Goal: Task Accomplishment & Management: Manage account settings

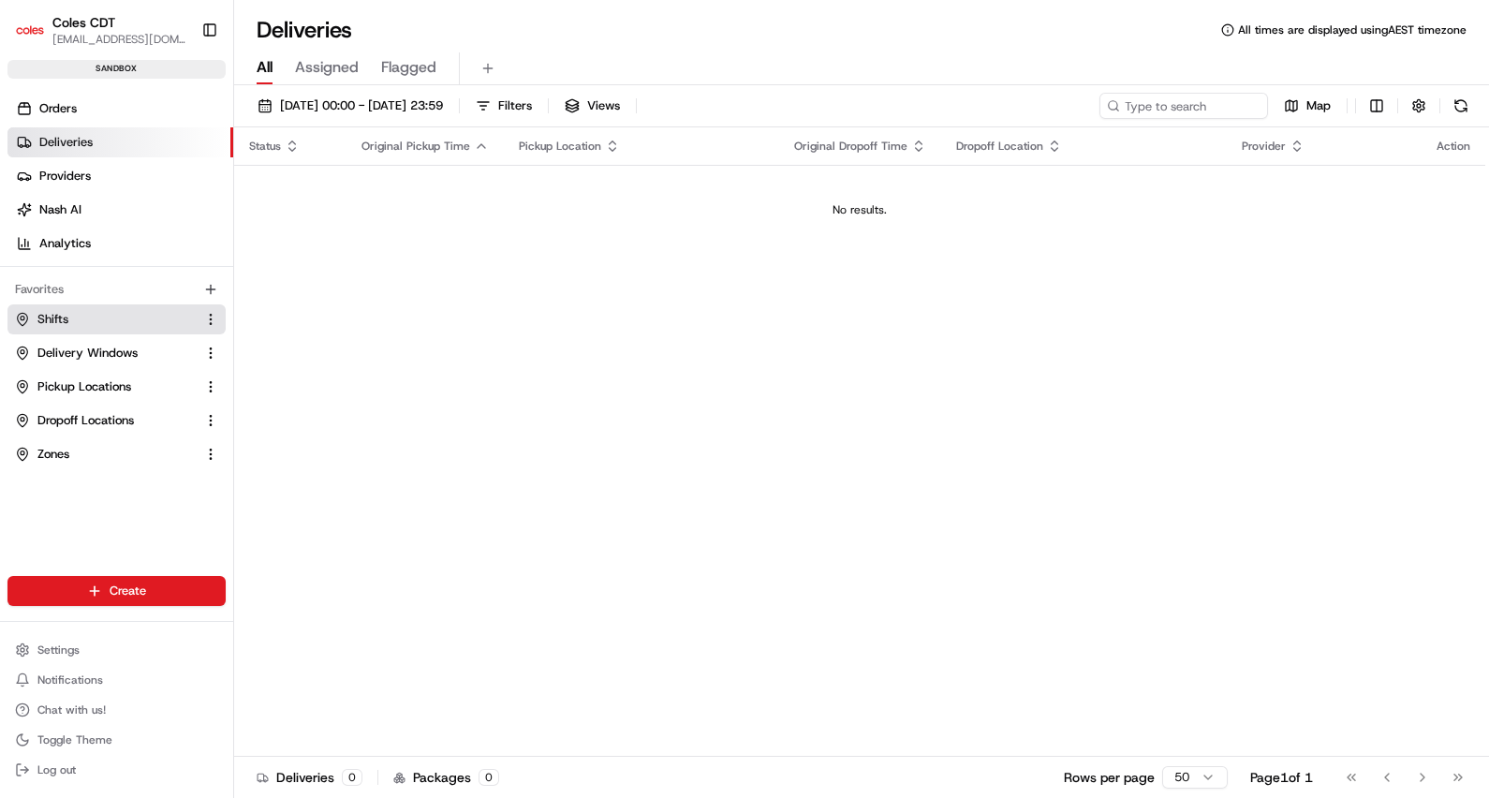
click at [106, 318] on link "Shifts" at bounding box center [105, 319] width 181 height 17
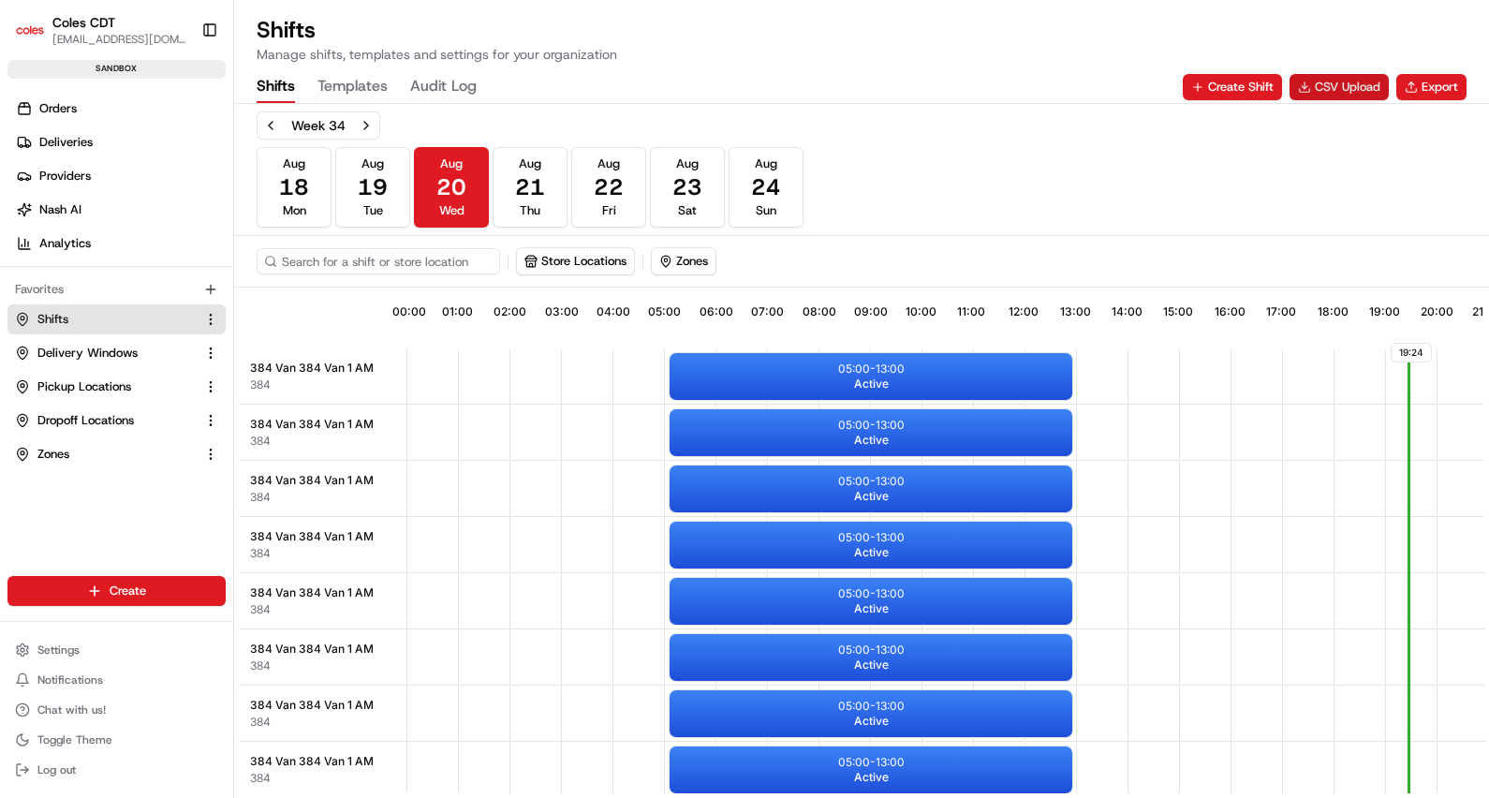
click at [1358, 88] on button "CSV Upload" at bounding box center [1339, 87] width 99 height 26
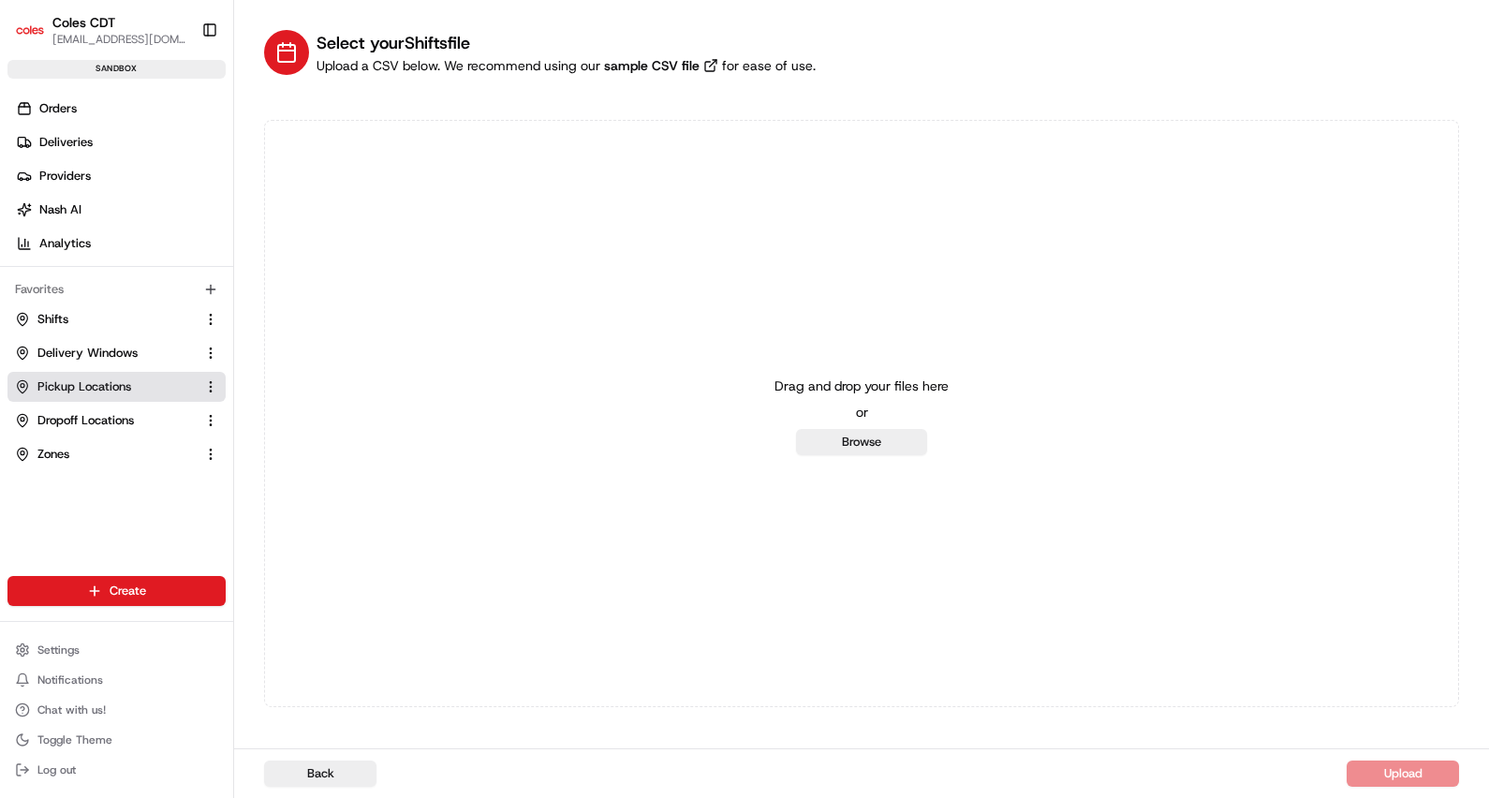
click at [95, 320] on link "Shifts" at bounding box center [105, 319] width 181 height 17
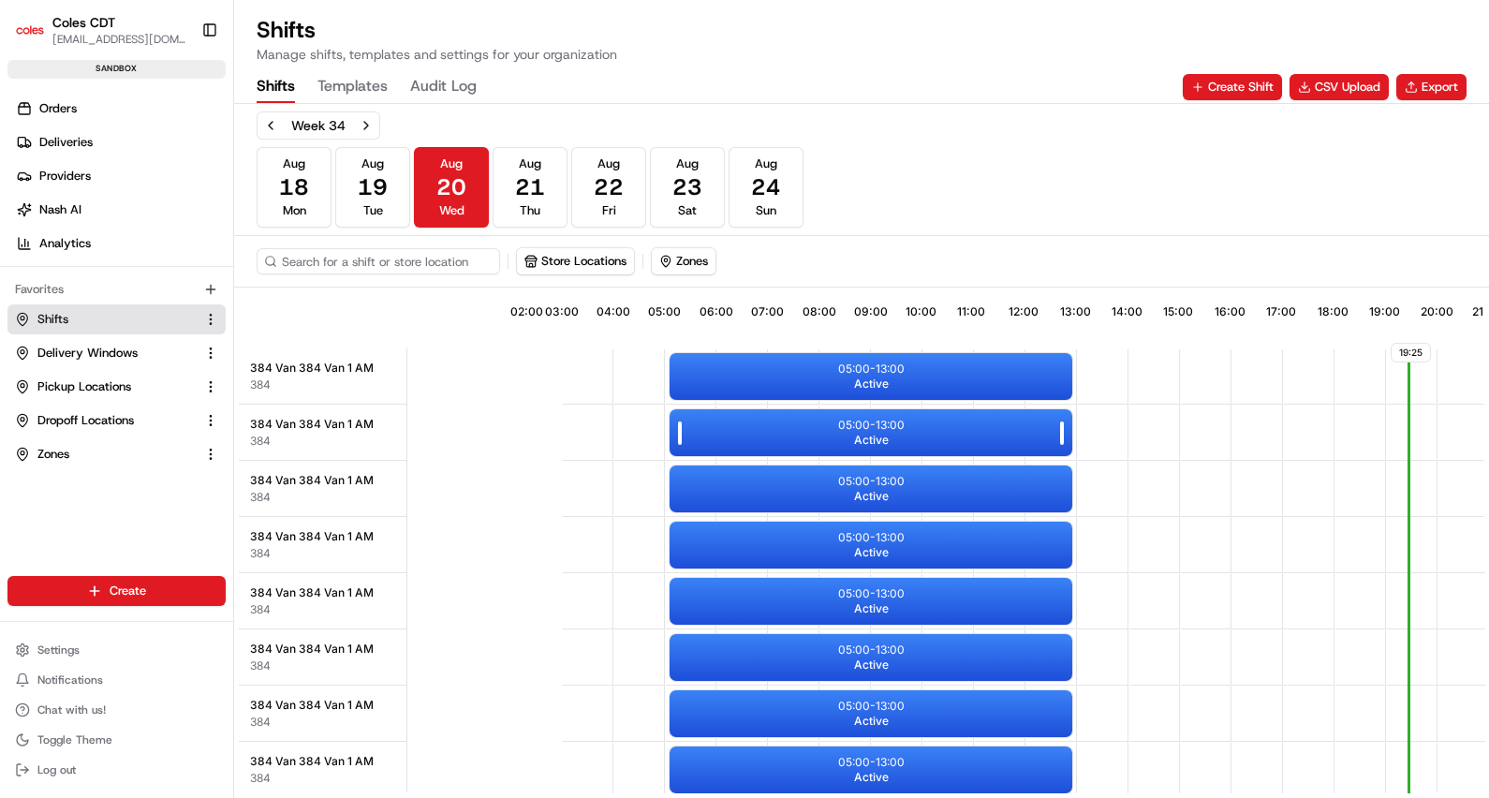
scroll to position [0, 169]
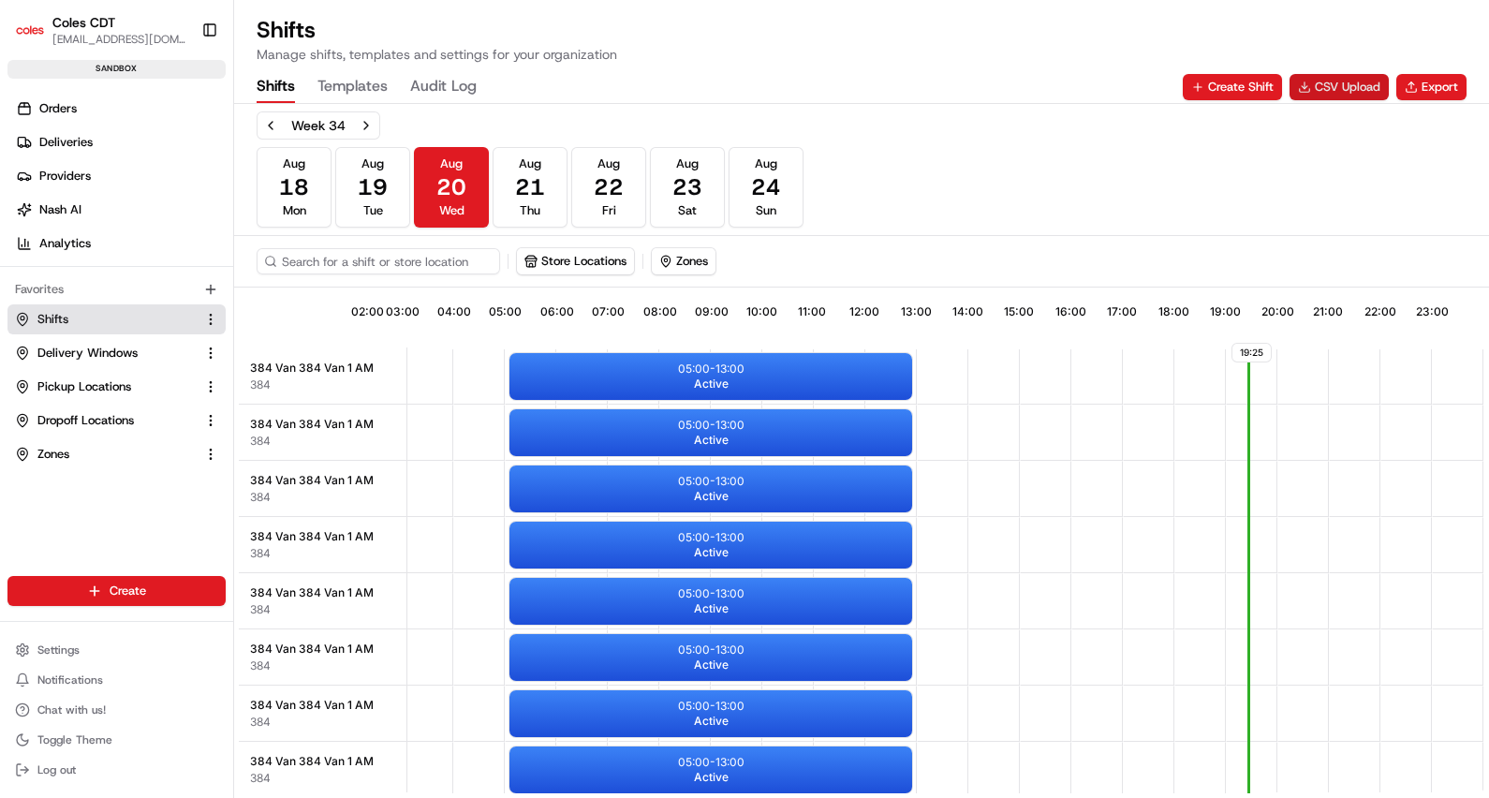
click at [1347, 84] on button "CSV Upload" at bounding box center [1339, 87] width 99 height 26
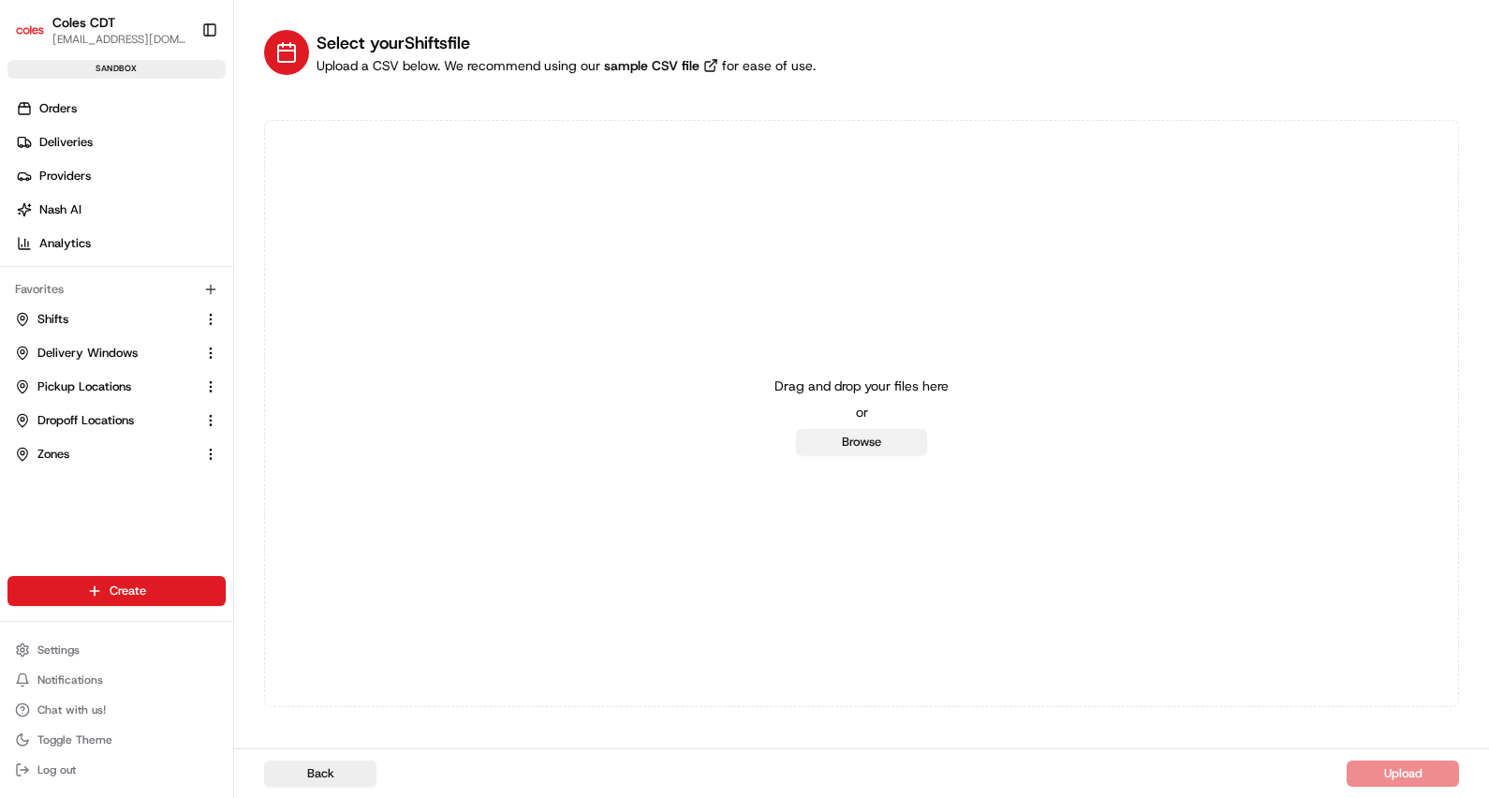
click at [876, 447] on button "Browse" at bounding box center [861, 442] width 131 height 26
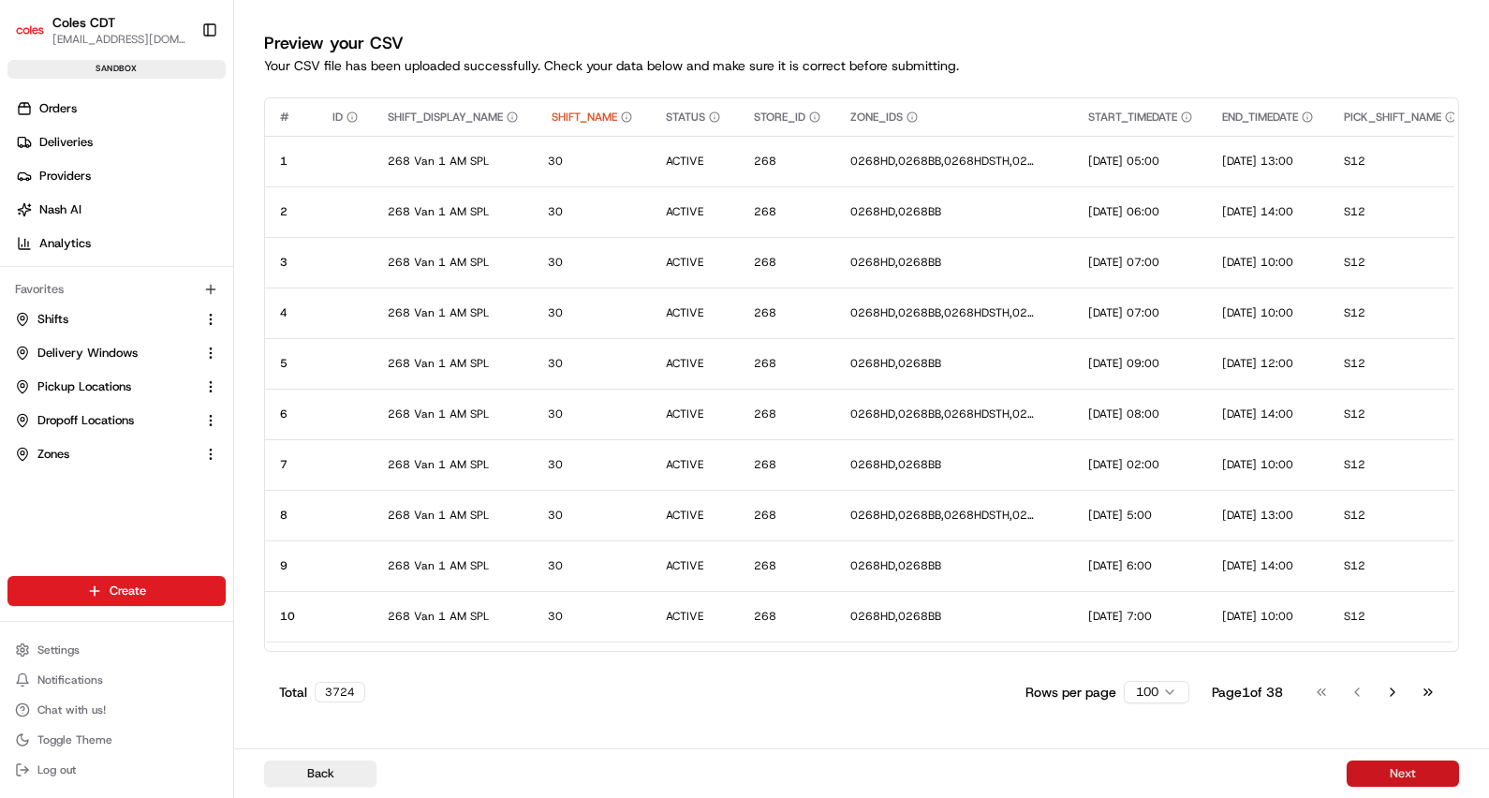
click at [1387, 771] on button "Next" at bounding box center [1403, 773] width 112 height 26
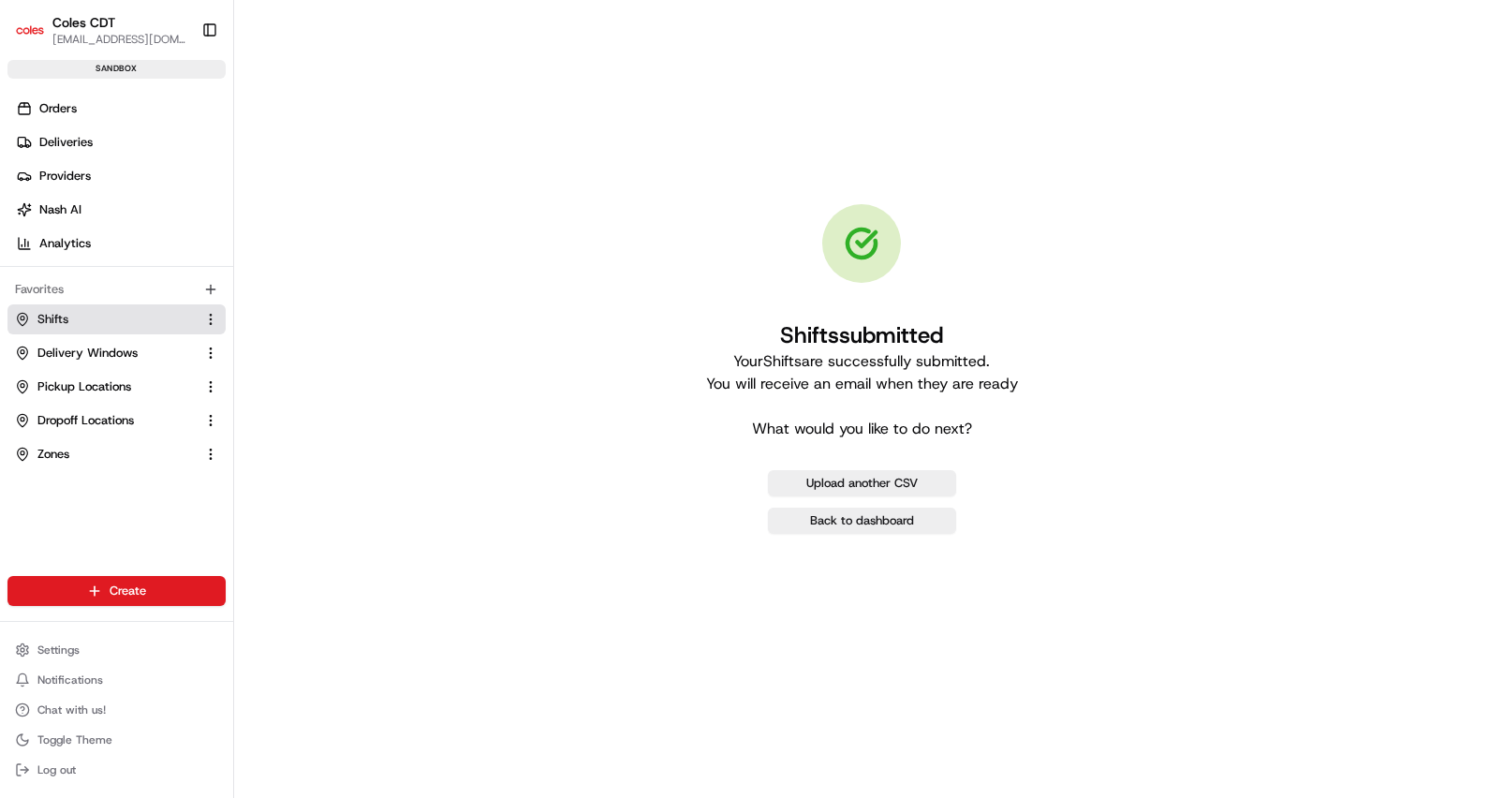
click at [136, 320] on link "Shifts" at bounding box center [105, 319] width 181 height 17
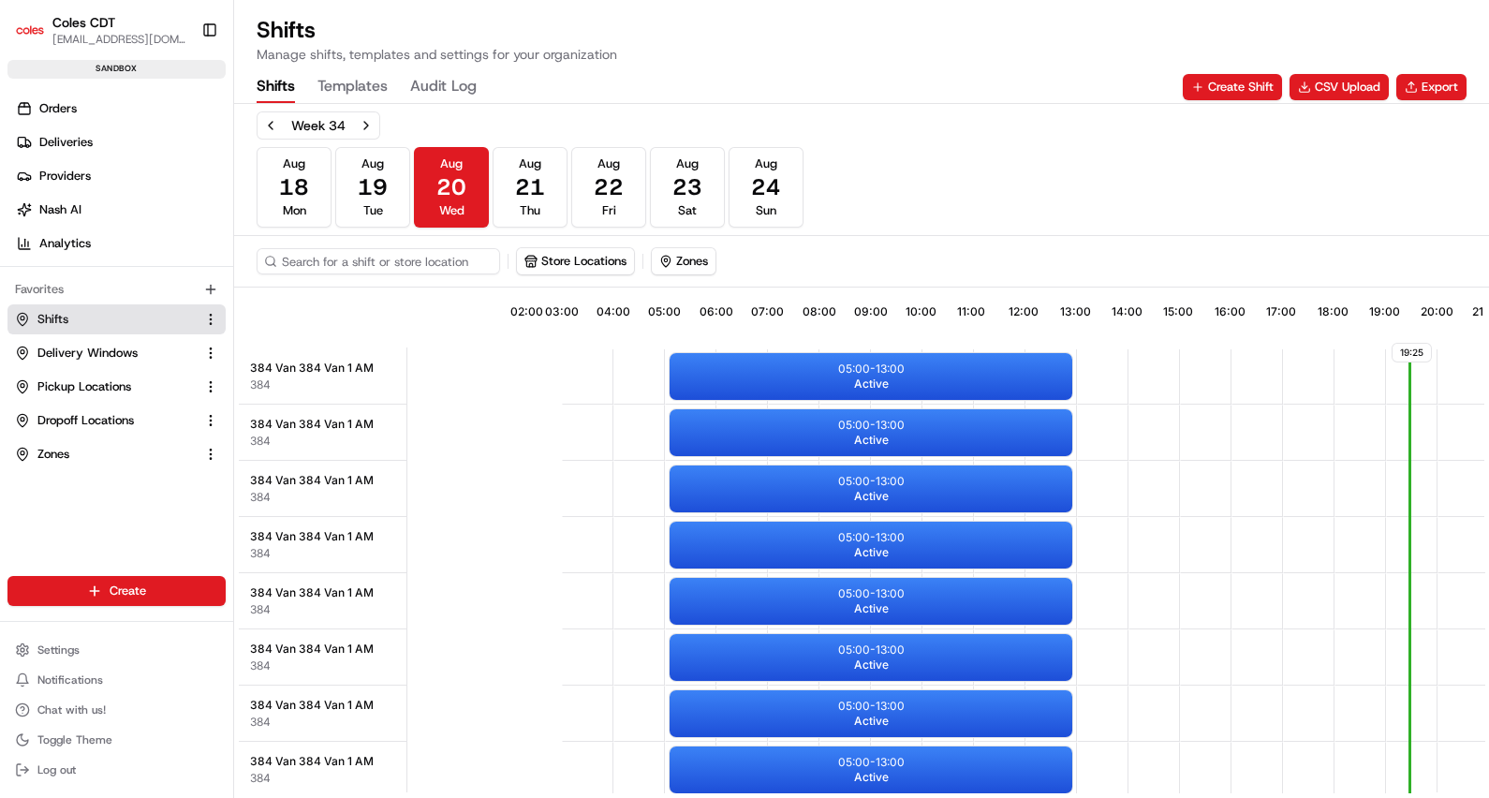
scroll to position [0, 169]
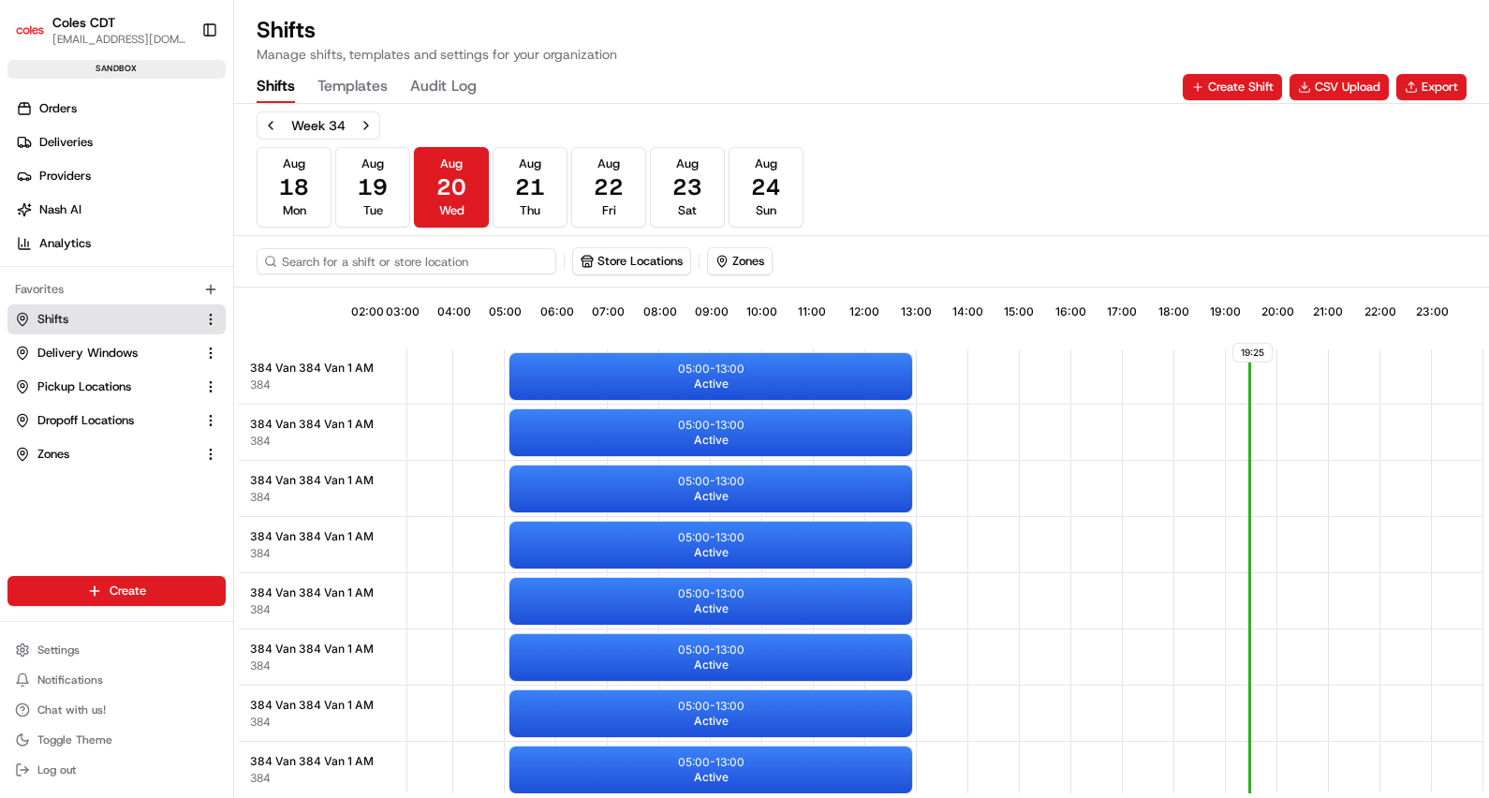
click at [332, 262] on input at bounding box center [407, 261] width 300 height 26
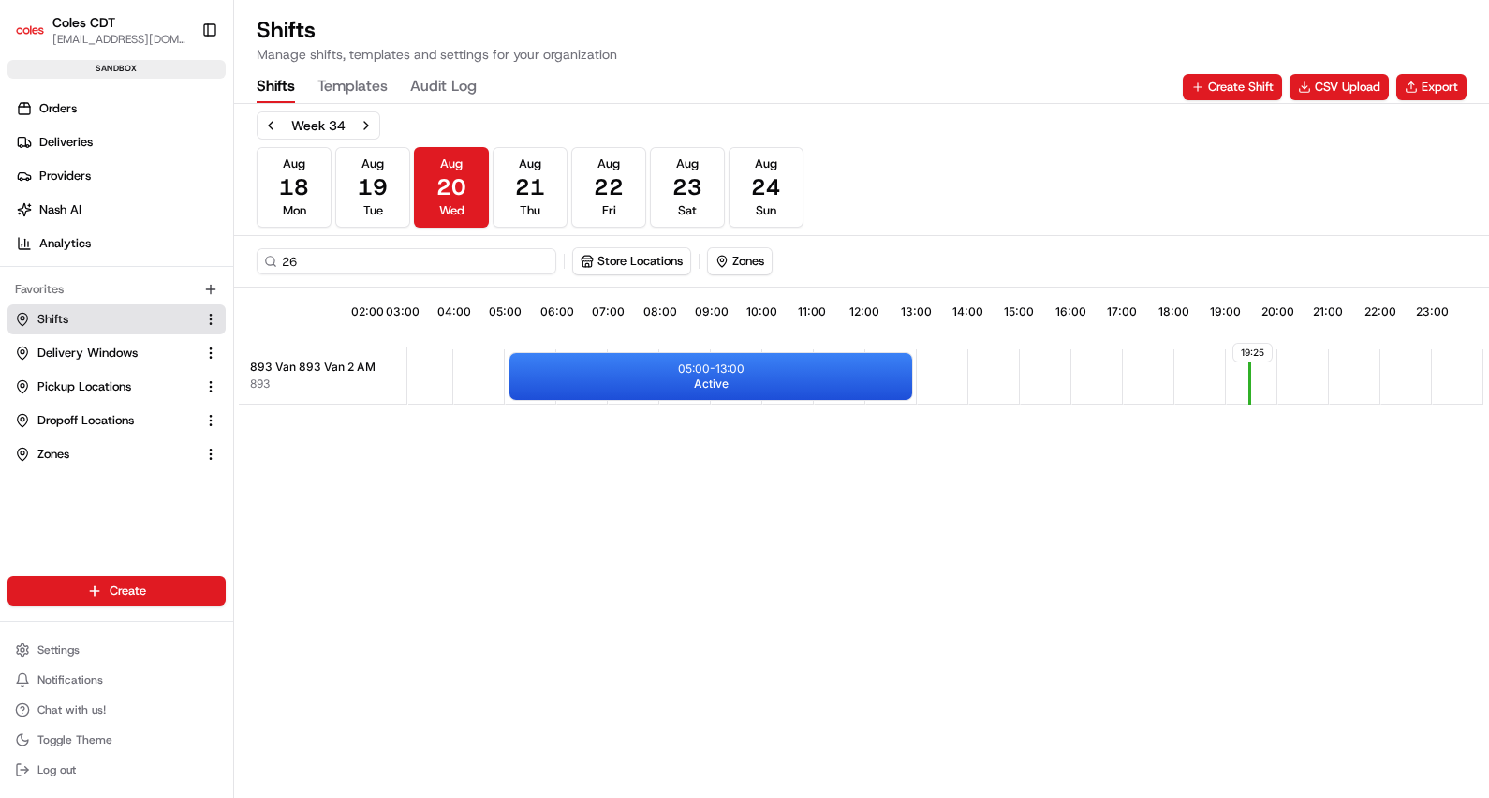
scroll to position [0, 159]
type input "26"
click at [674, 264] on div "26 Store Locations Zones" at bounding box center [862, 261] width 1210 height 28
click at [533, 264] on icon "button" at bounding box center [530, 261] width 13 height 13
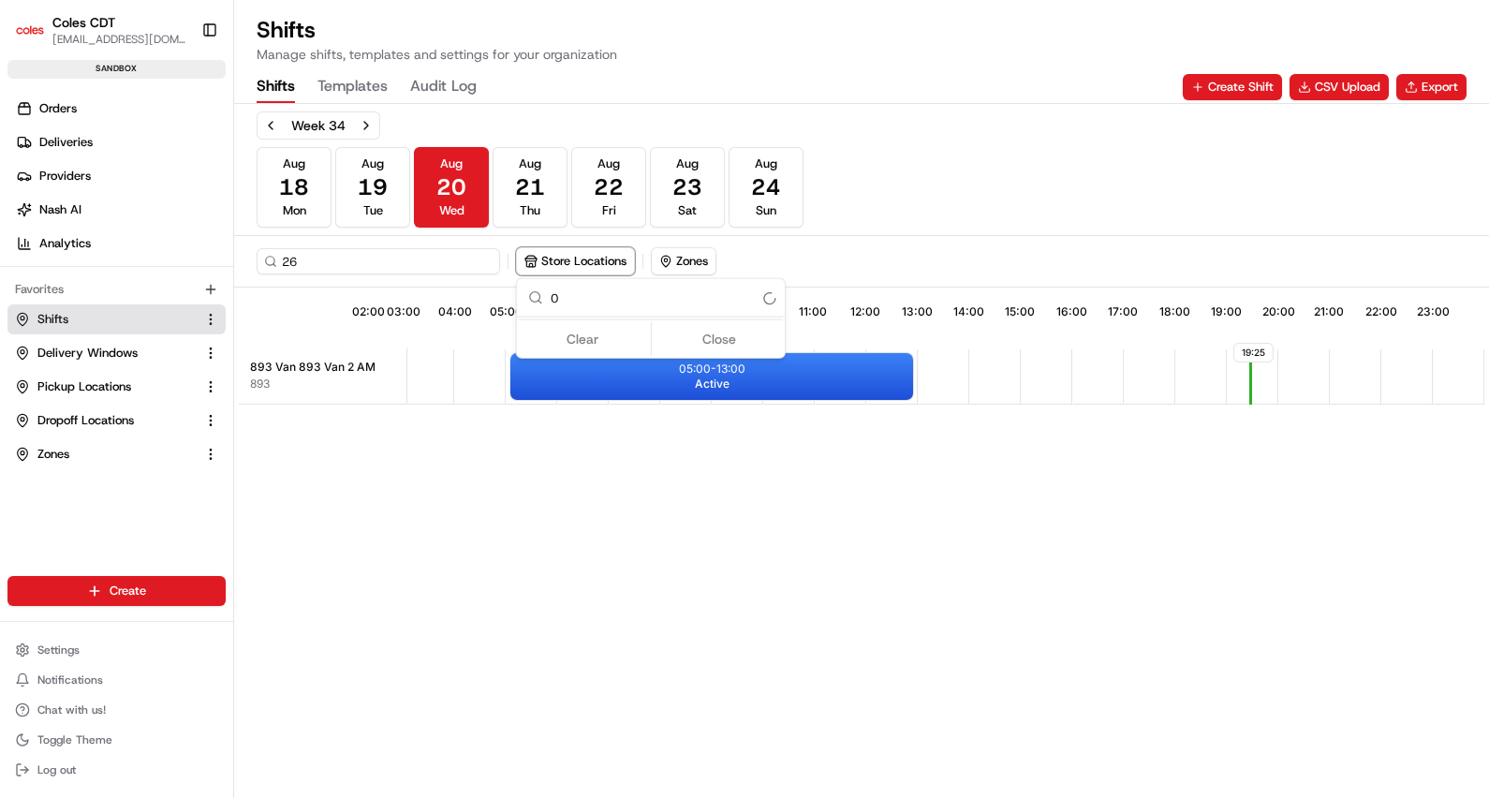
scroll to position [0, 0]
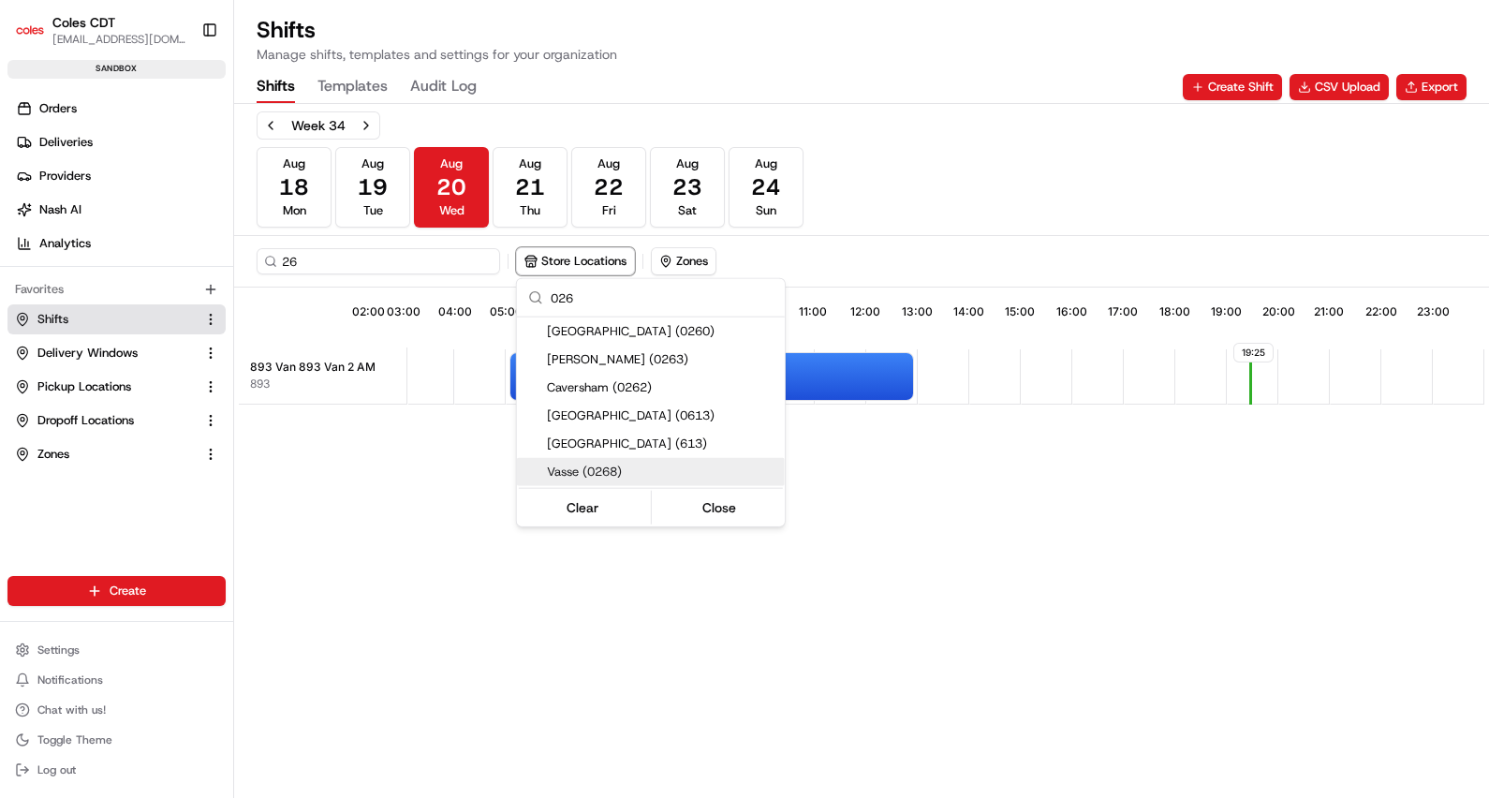
type input "026"
click at [632, 468] on span "Vasse (0268)" at bounding box center [662, 472] width 230 height 17
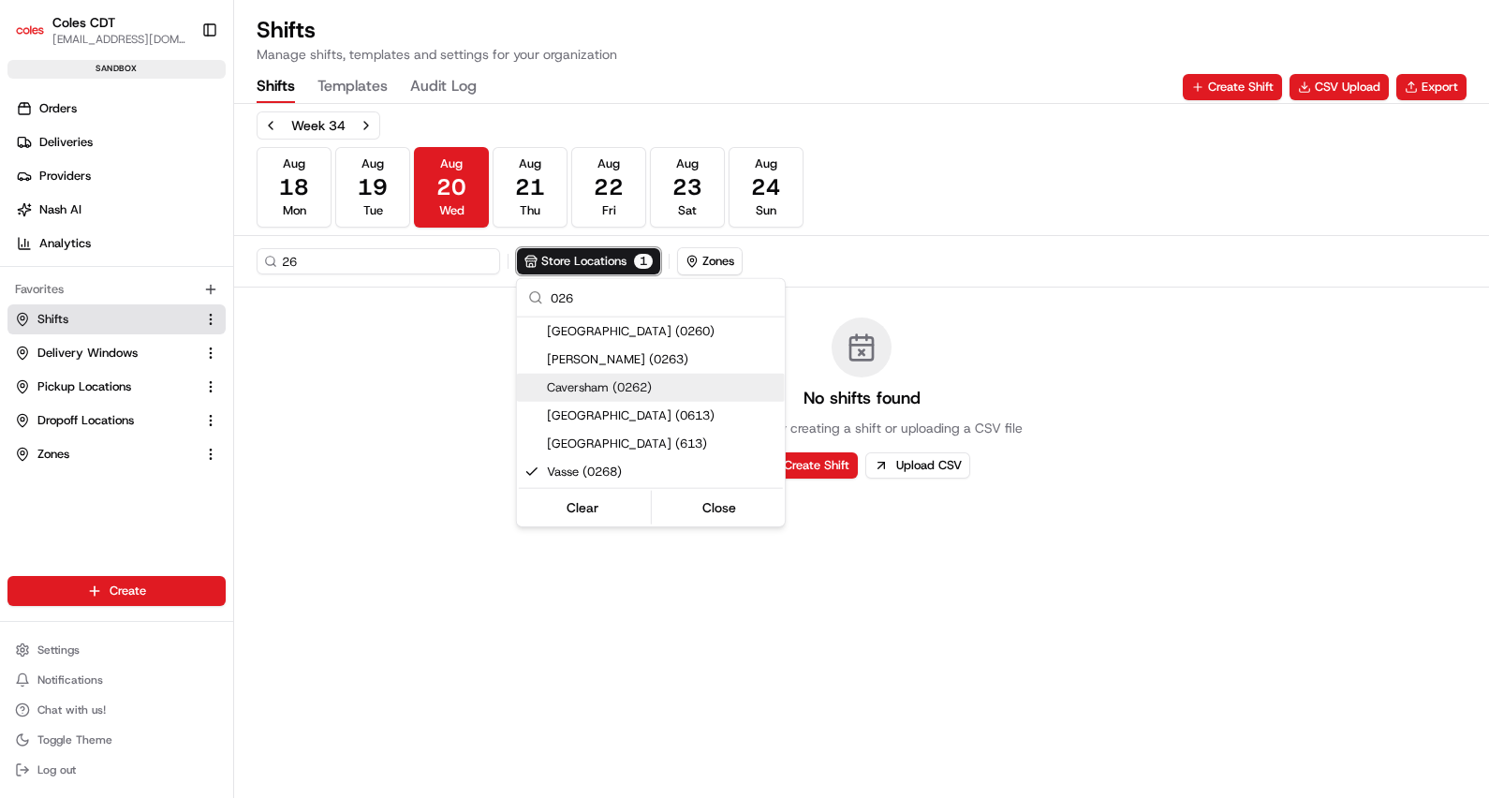
click at [1006, 357] on html "Coles CDT [EMAIL_ADDRESS][DOMAIN_NAME] Toggle Sidebar sandbox Orders Deliveries…" at bounding box center [744, 399] width 1489 height 798
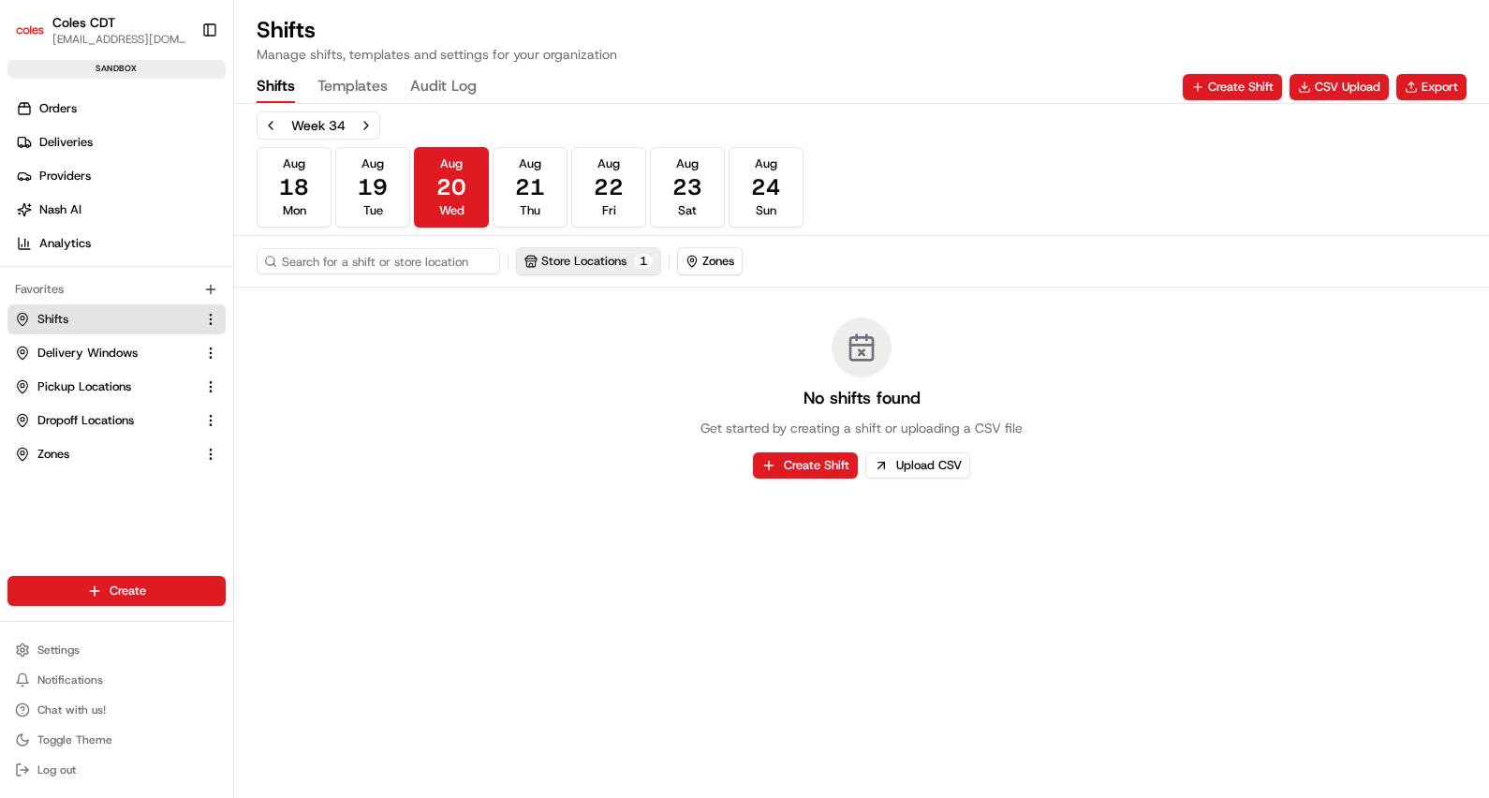
click at [591, 250] on button "Store Locations 1" at bounding box center [588, 261] width 143 height 26
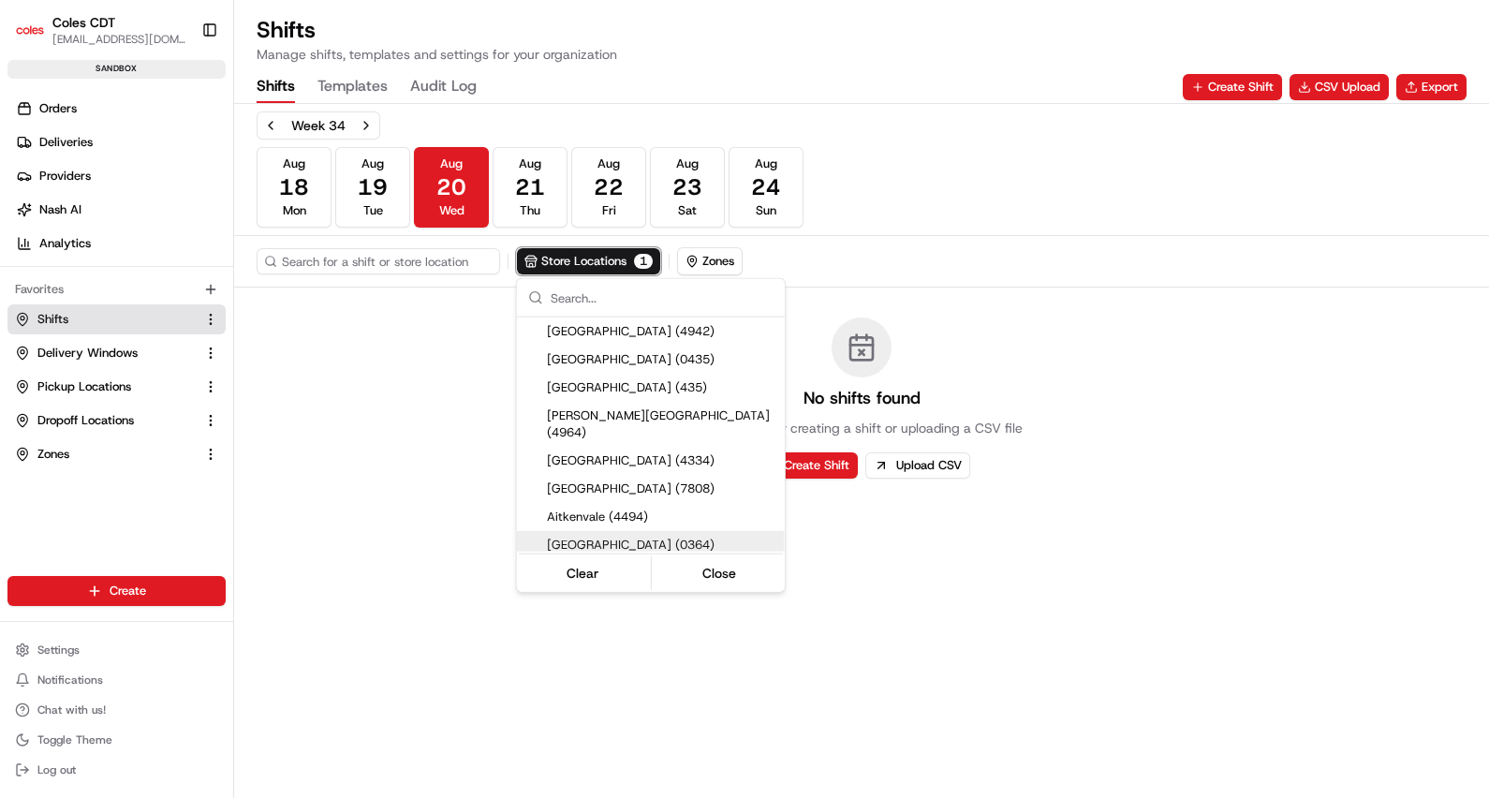
click at [565, 693] on html "Coles CDT arun.viswanathan@coles.com.au Toggle Sidebar sandbox Orders Deliverie…" at bounding box center [744, 399] width 1489 height 798
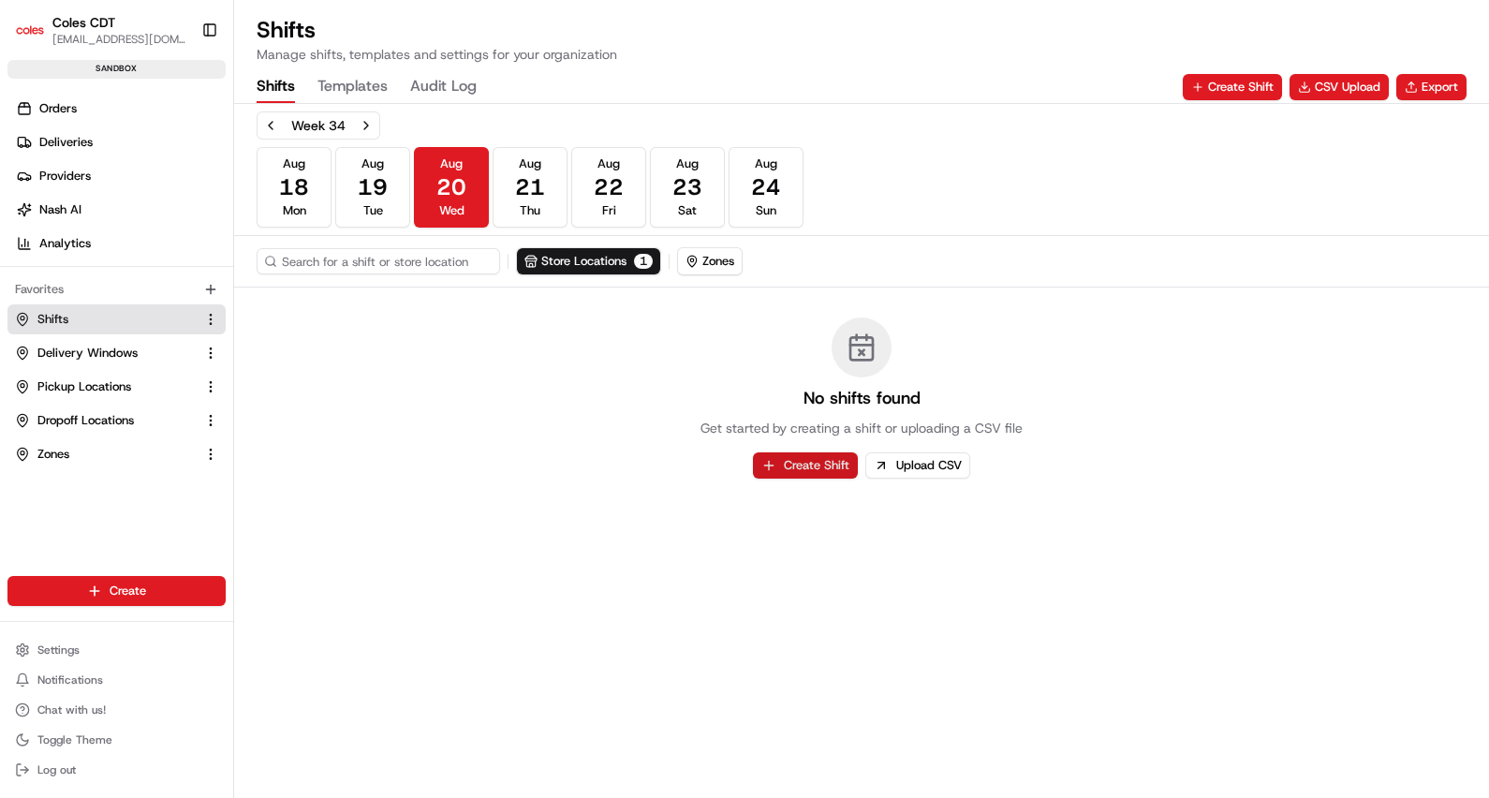
click at [791, 463] on button "Create Shift" at bounding box center [805, 465] width 105 height 26
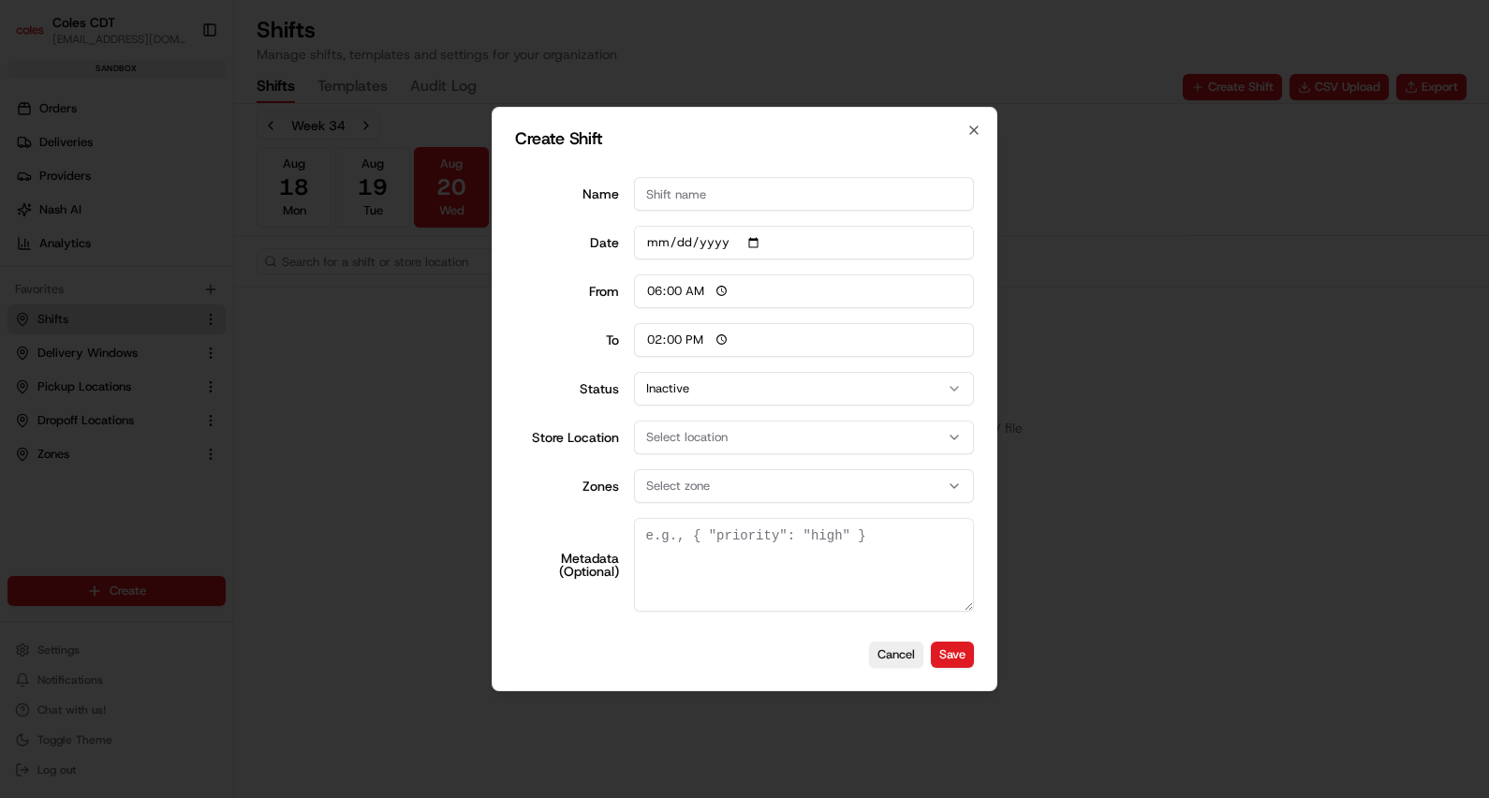
click at [782, 473] on button "Select zone" at bounding box center [804, 486] width 341 height 34
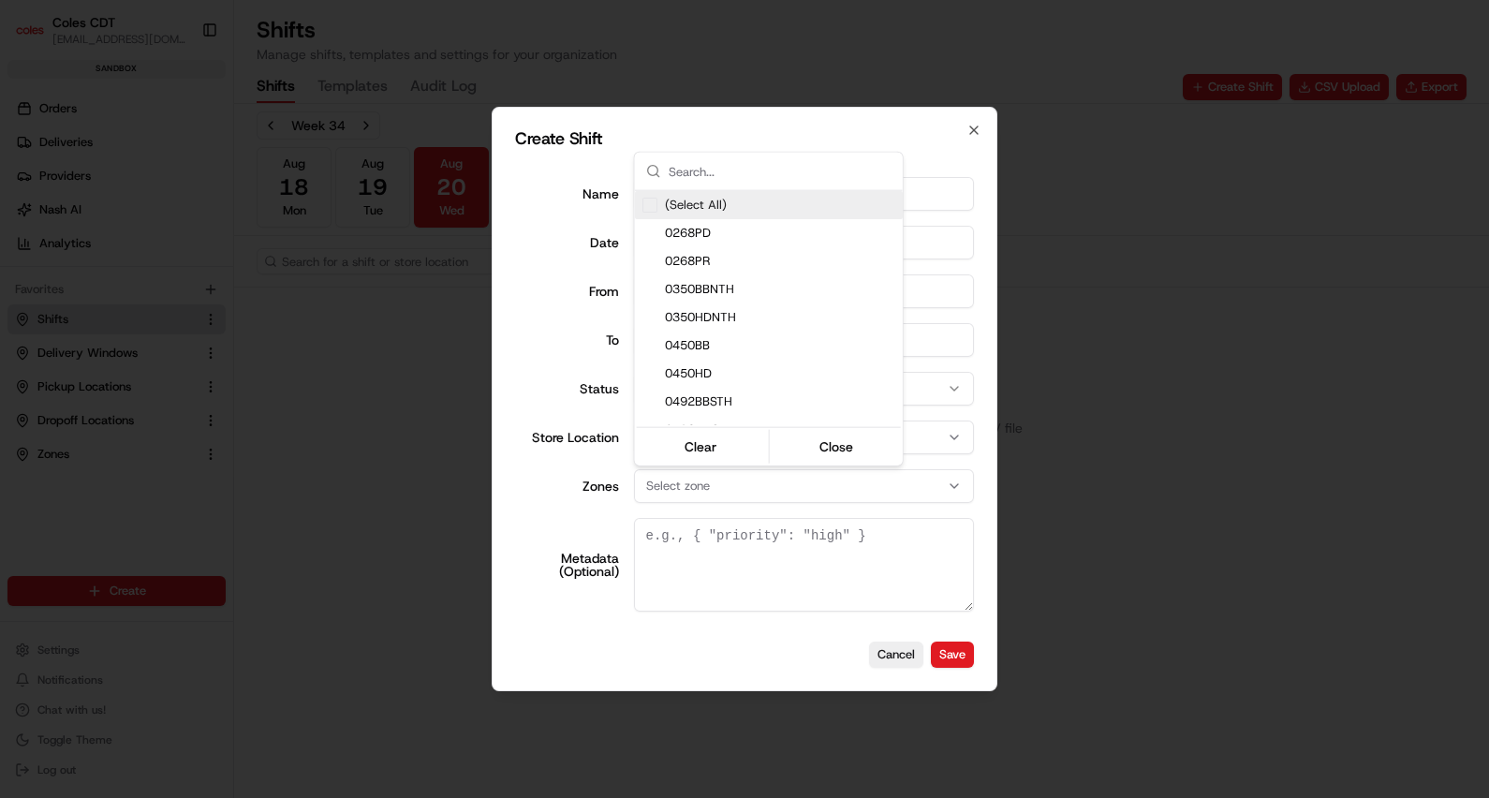
click at [782, 473] on div at bounding box center [744, 399] width 1489 height 798
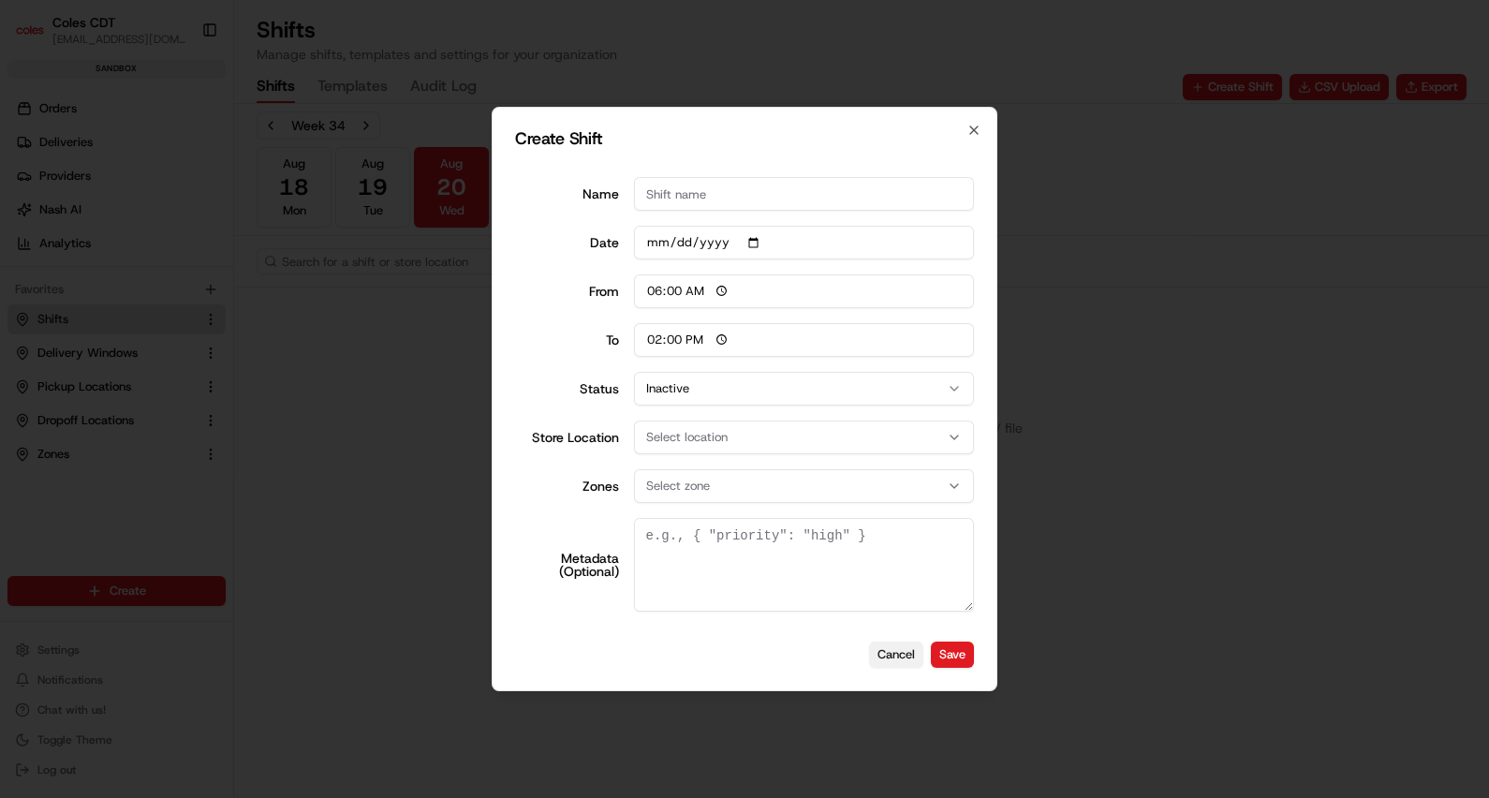
click at [895, 661] on button "Cancel" at bounding box center [896, 654] width 54 height 26
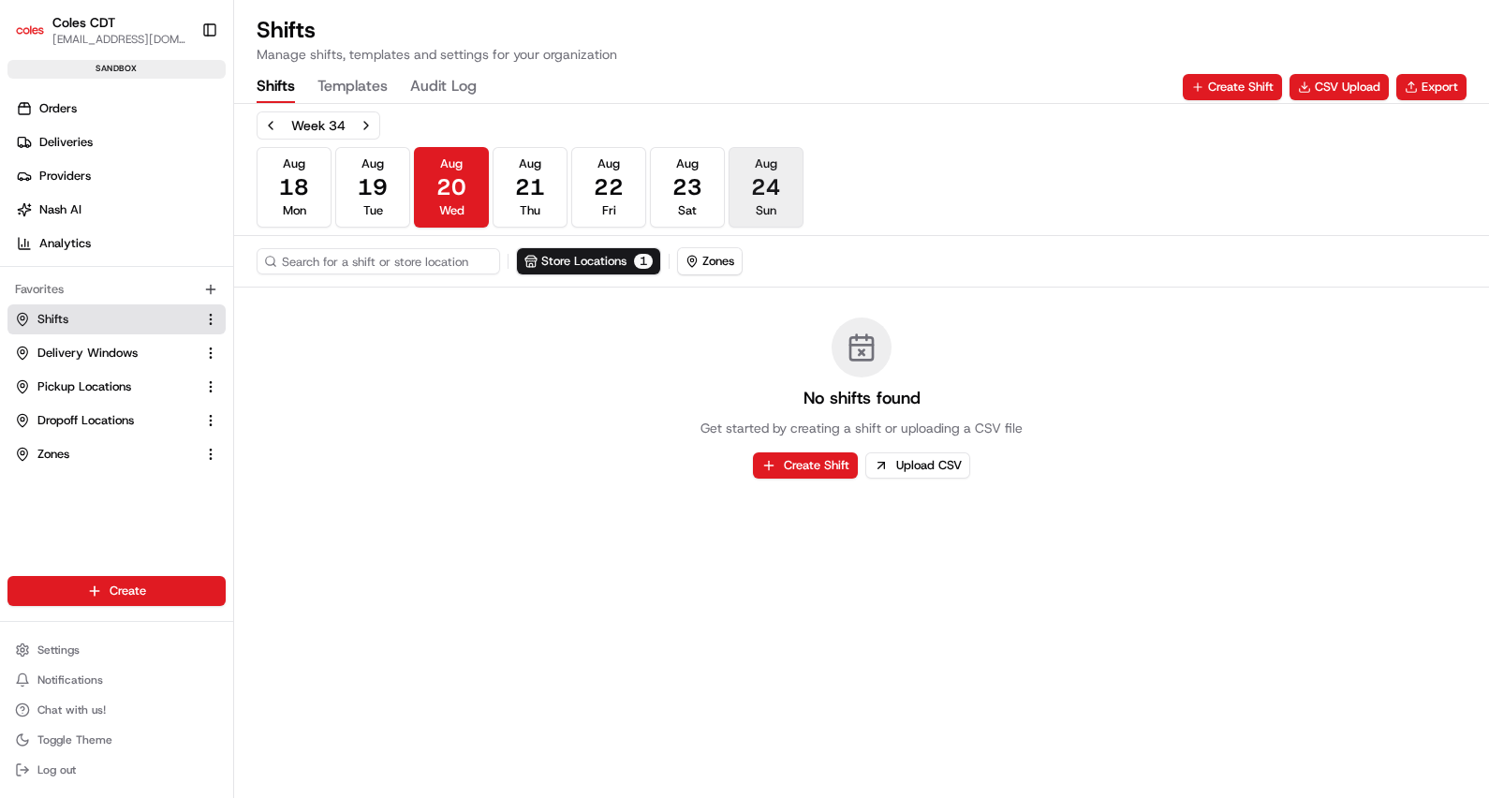
click at [781, 185] on button "Aug 24 Sun" at bounding box center [766, 187] width 75 height 81
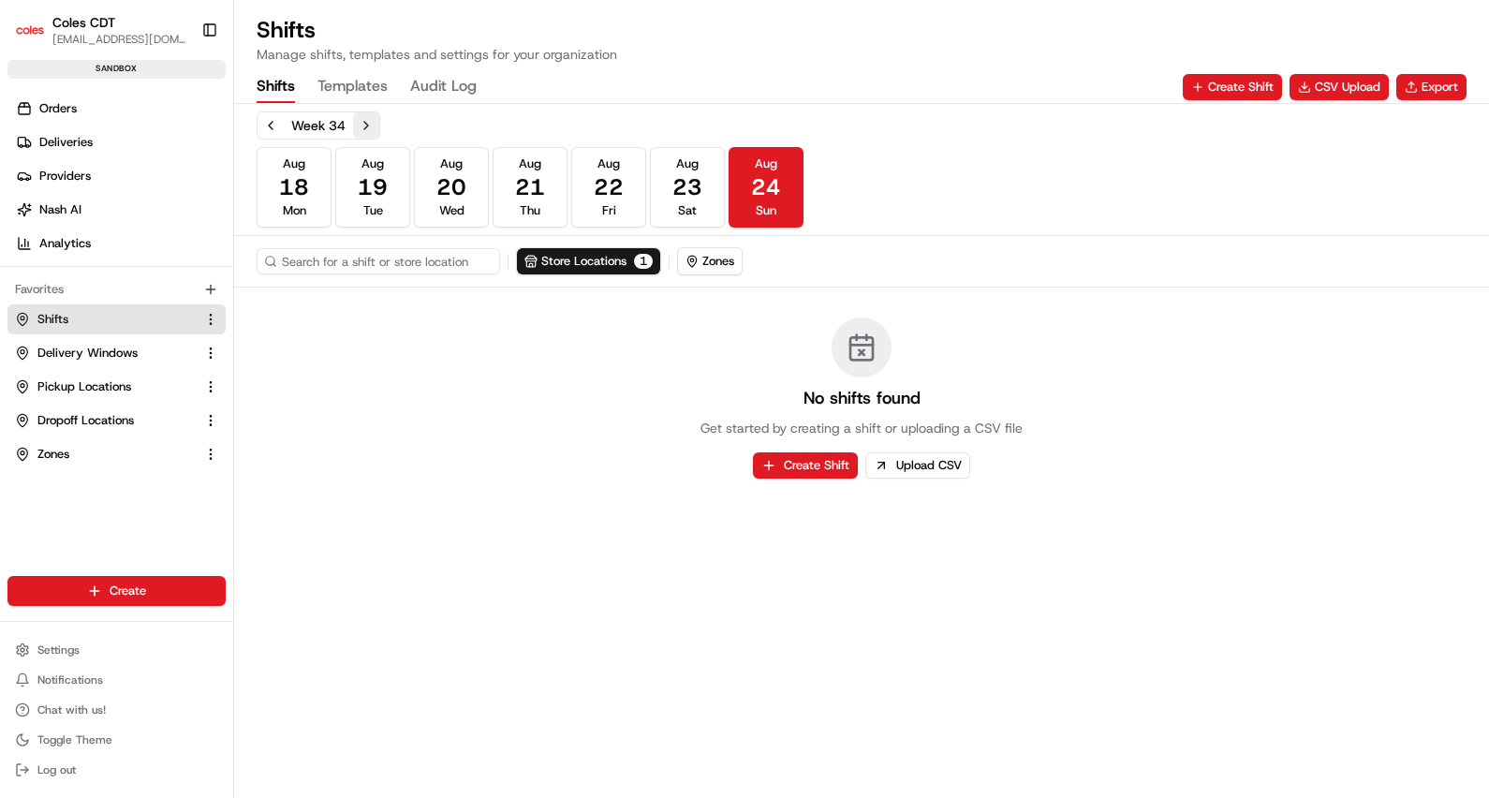
click at [365, 124] on button "Next week" at bounding box center [366, 125] width 26 height 26
click at [666, 196] on button "Aug 30 Sat" at bounding box center [687, 187] width 75 height 81
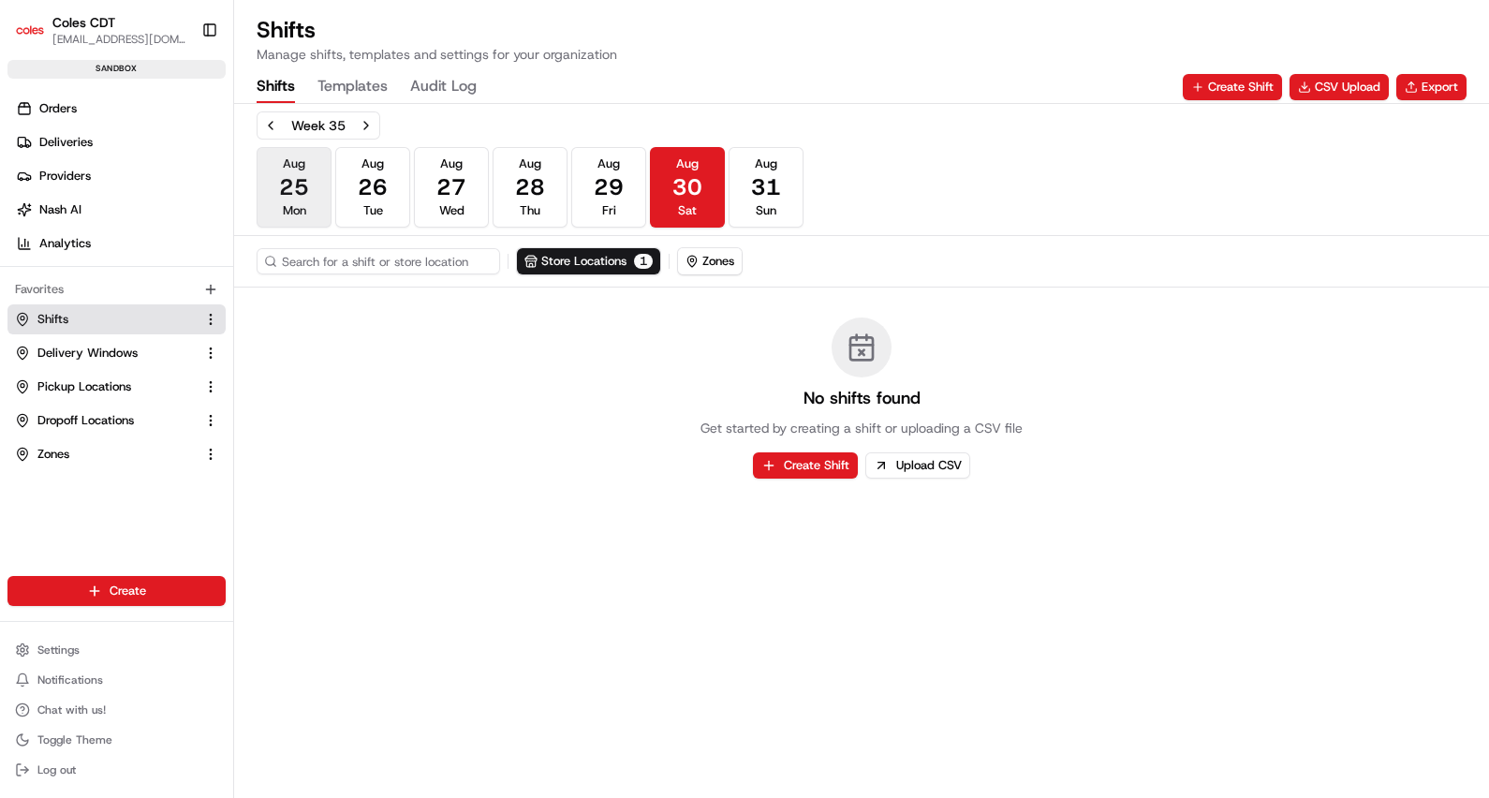
click at [295, 180] on span "25" at bounding box center [294, 187] width 30 height 30
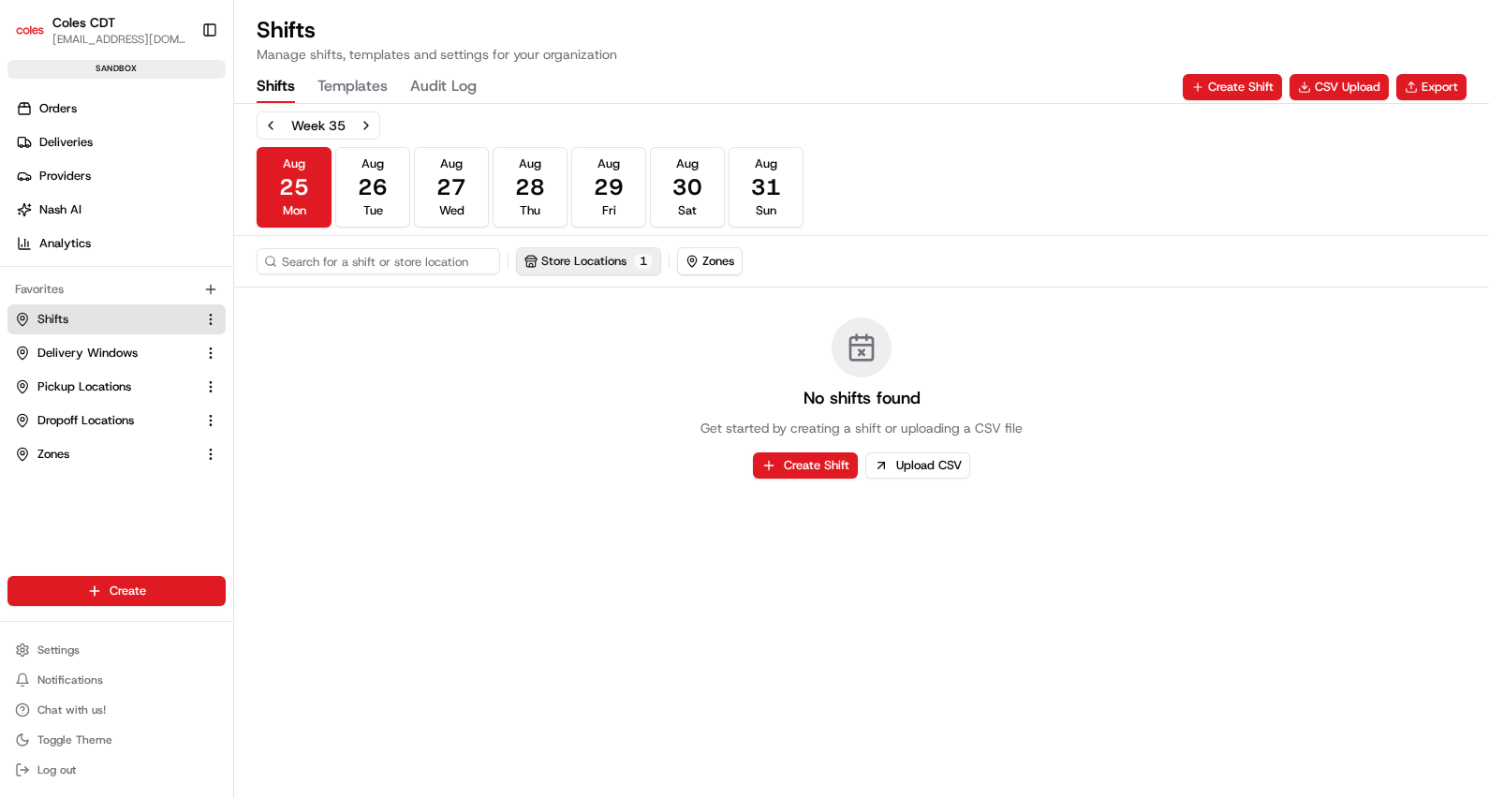
click at [612, 255] on button "Store Locations 1" at bounding box center [588, 261] width 143 height 26
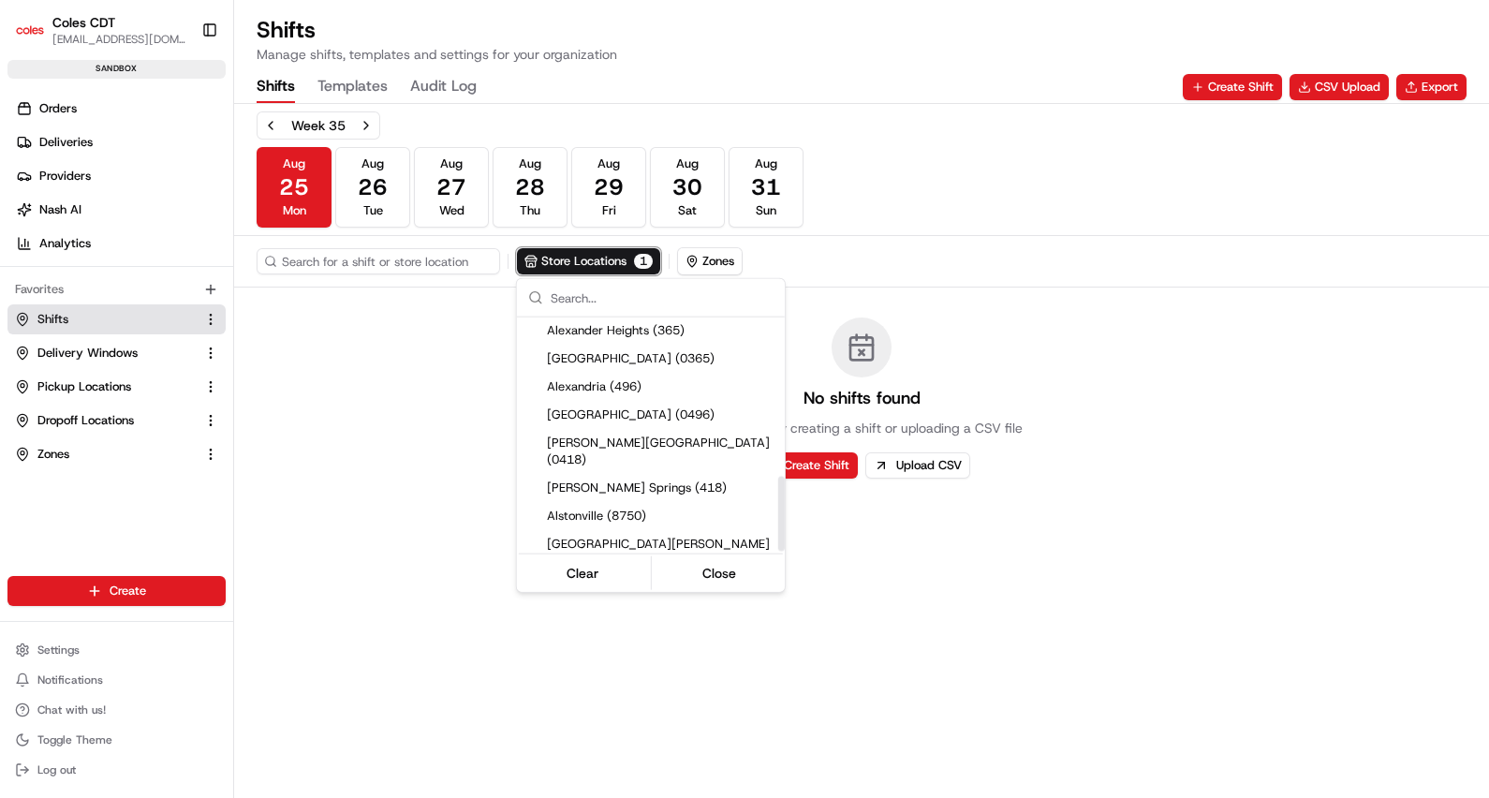
scroll to position [495, 0]
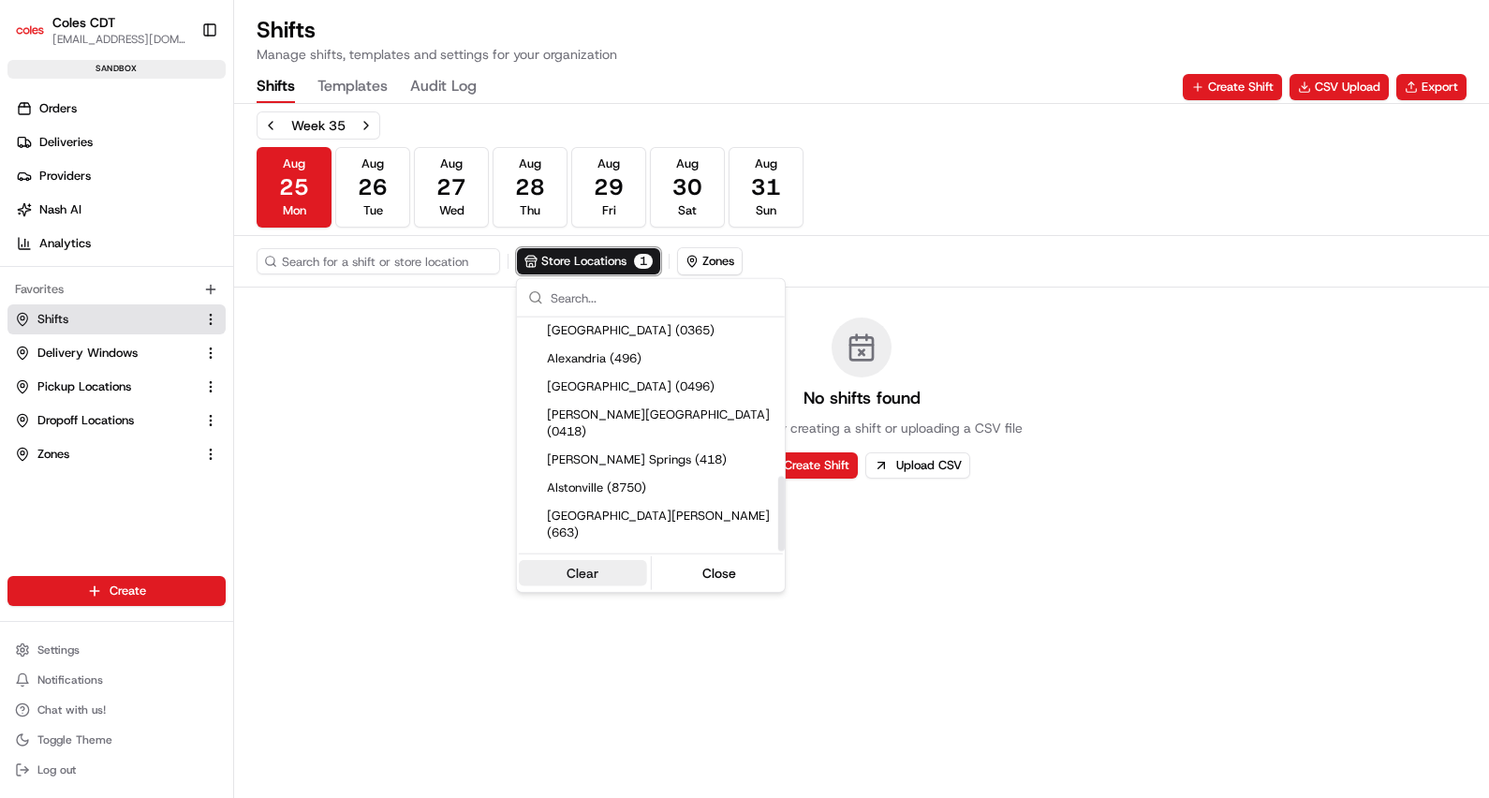
click at [596, 562] on button "Clear" at bounding box center [583, 573] width 128 height 26
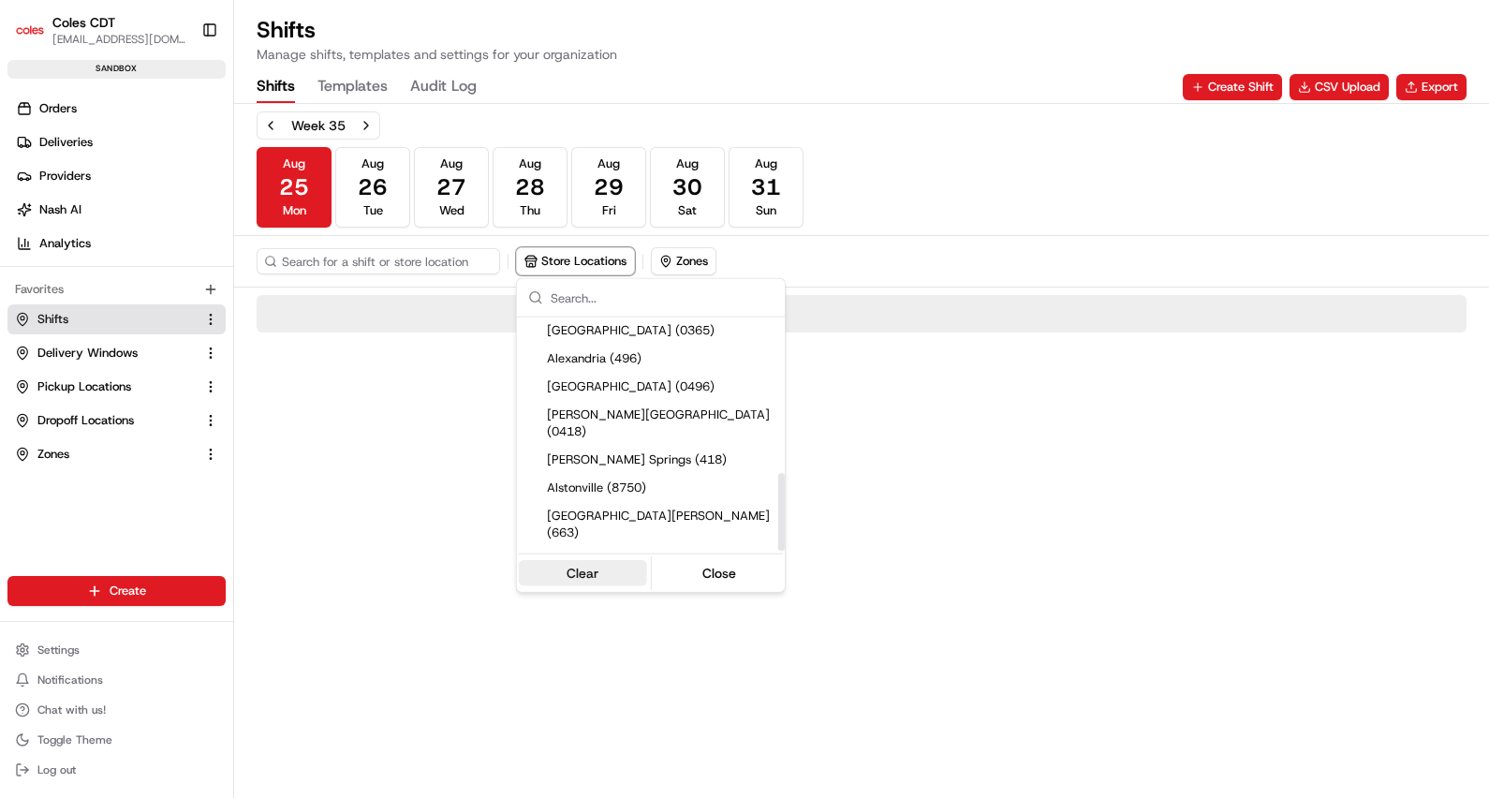
scroll to position [467, 0]
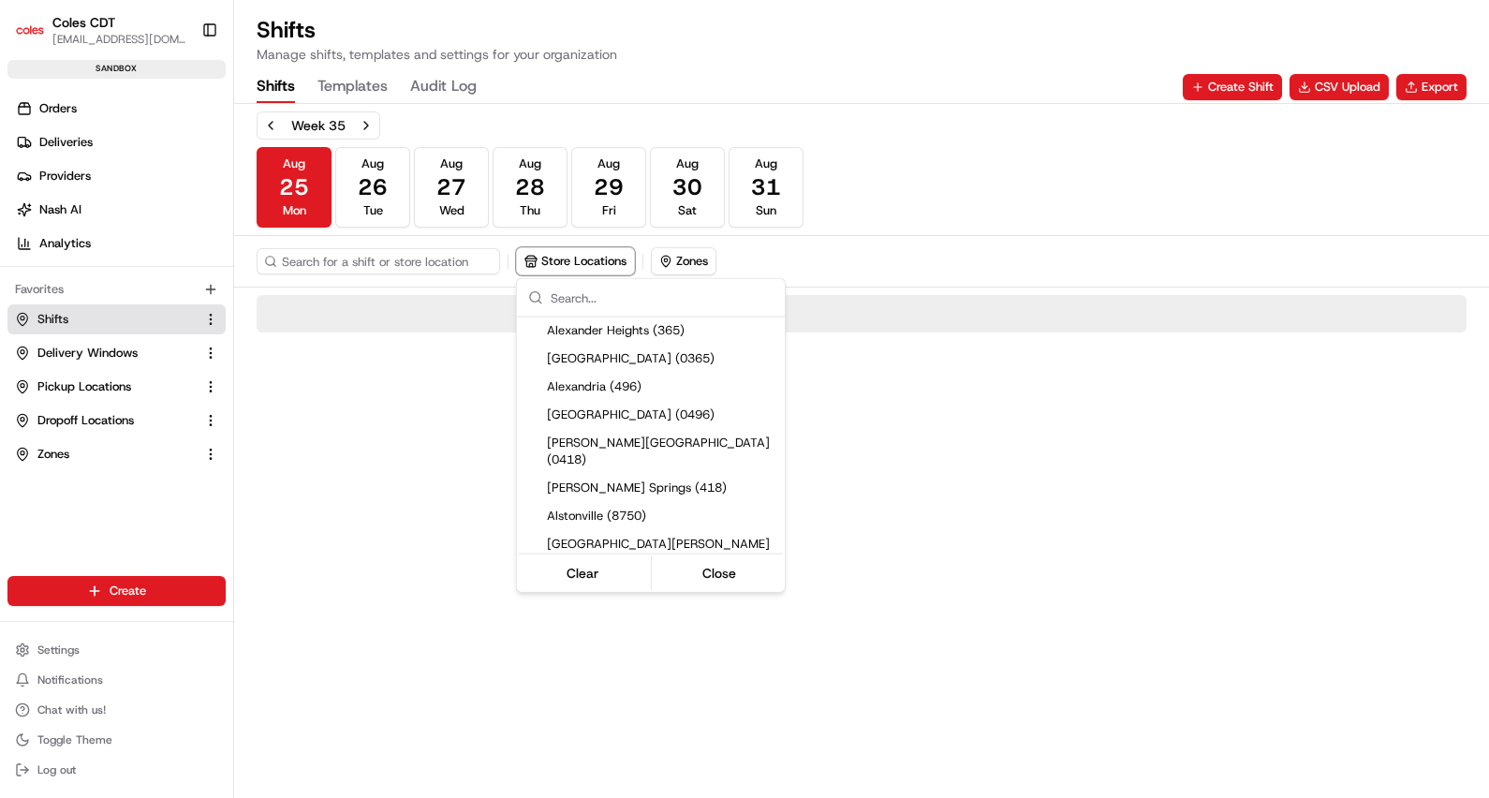
click at [589, 294] on input "text" at bounding box center [662, 297] width 223 height 37
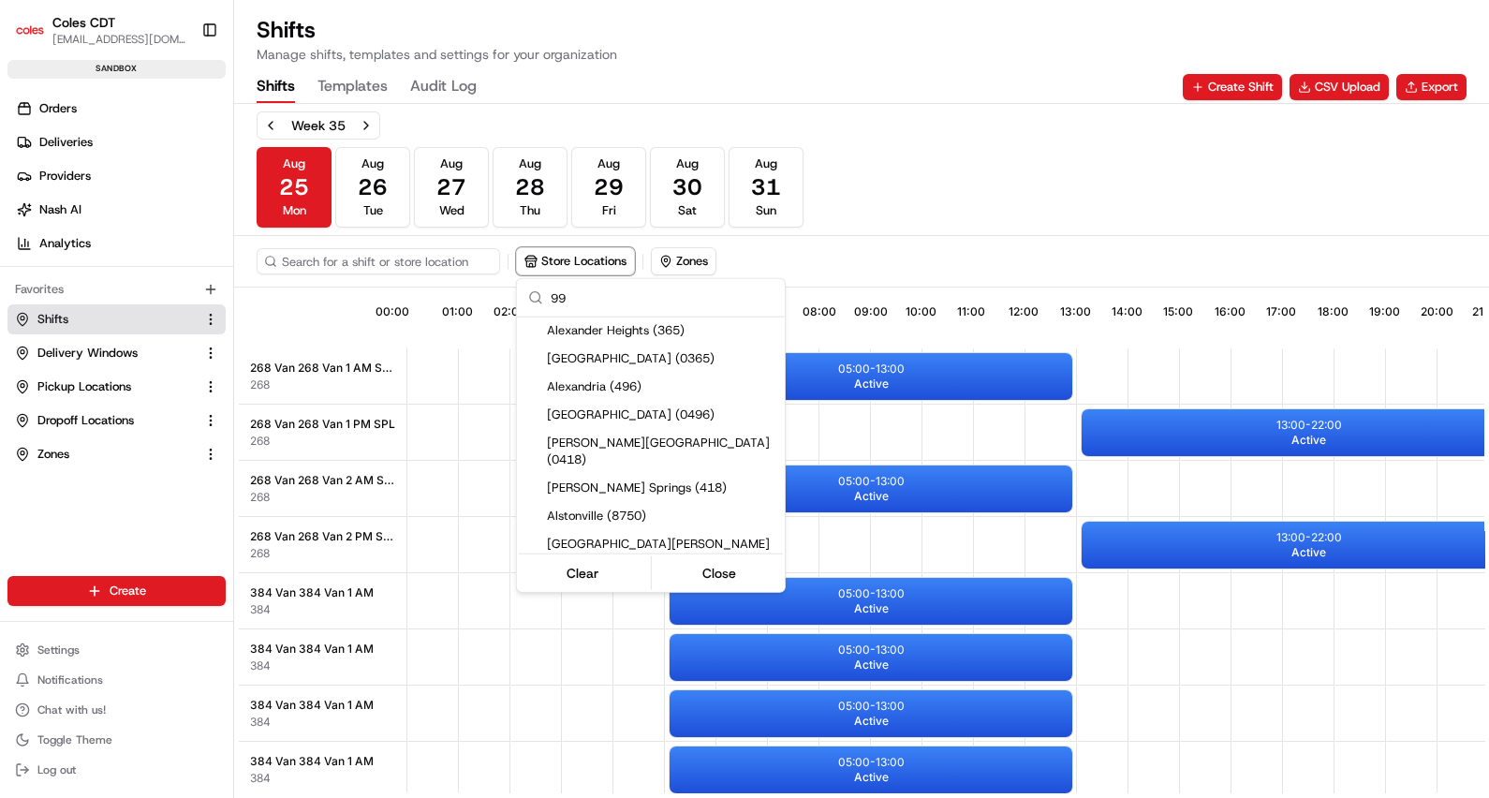
scroll to position [0, 0]
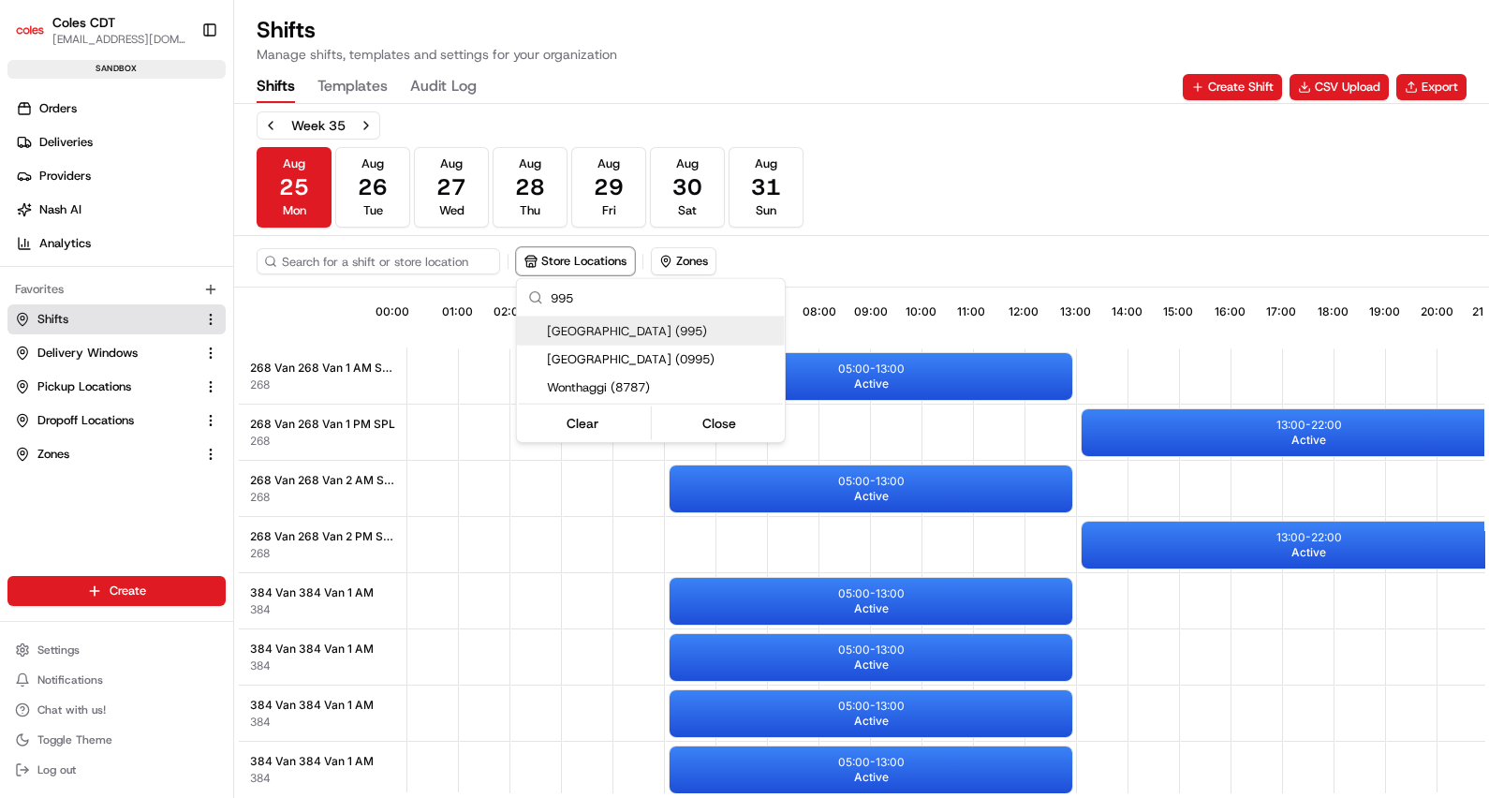
type input "995"
click at [660, 329] on span "Charlestown (995)" at bounding box center [662, 331] width 230 height 17
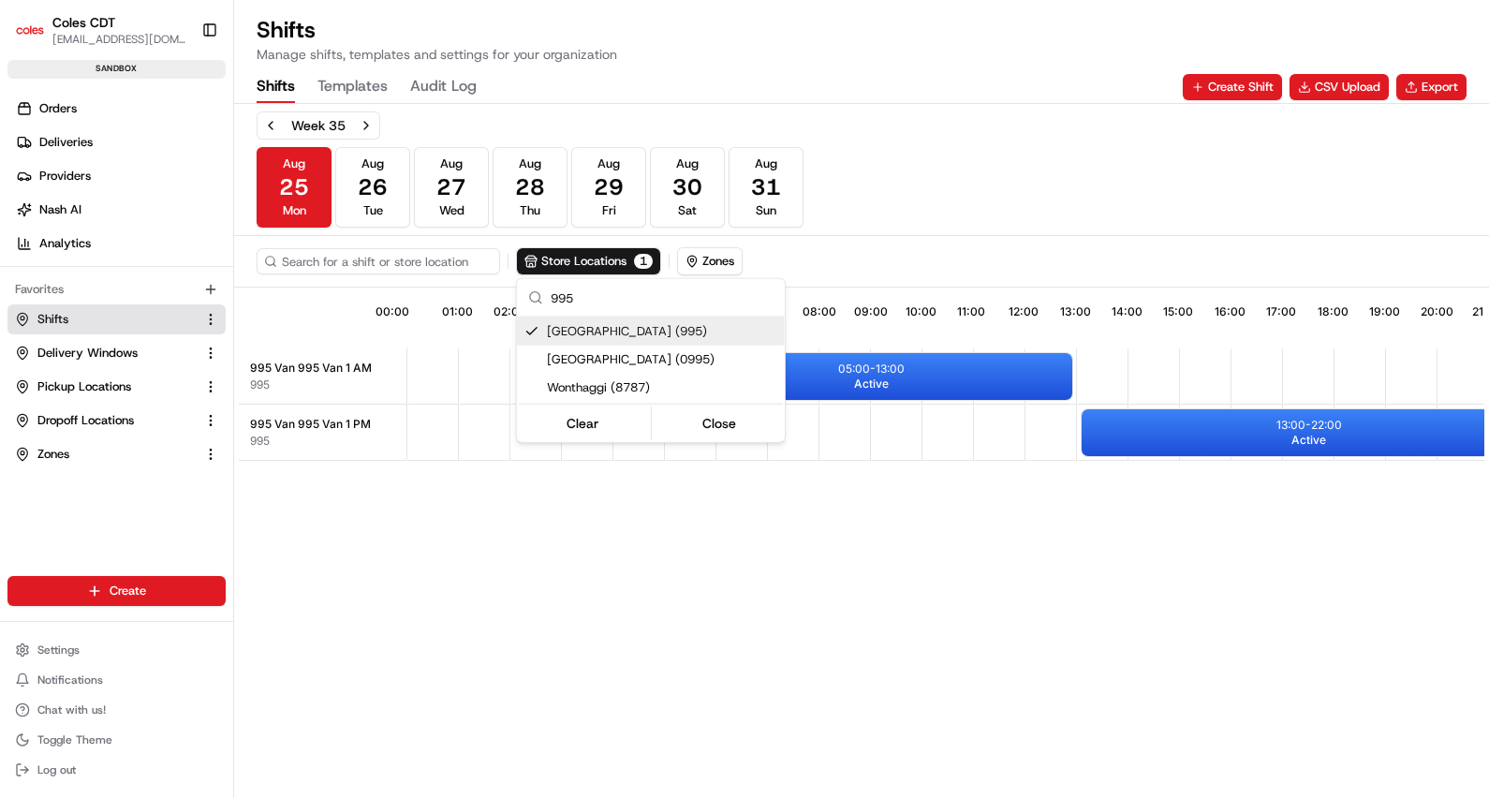
click at [949, 211] on html "Coles CDT arun.viswanathan@coles.com.au Toggle Sidebar sandbox Orders Deliverie…" at bounding box center [744, 399] width 1489 height 798
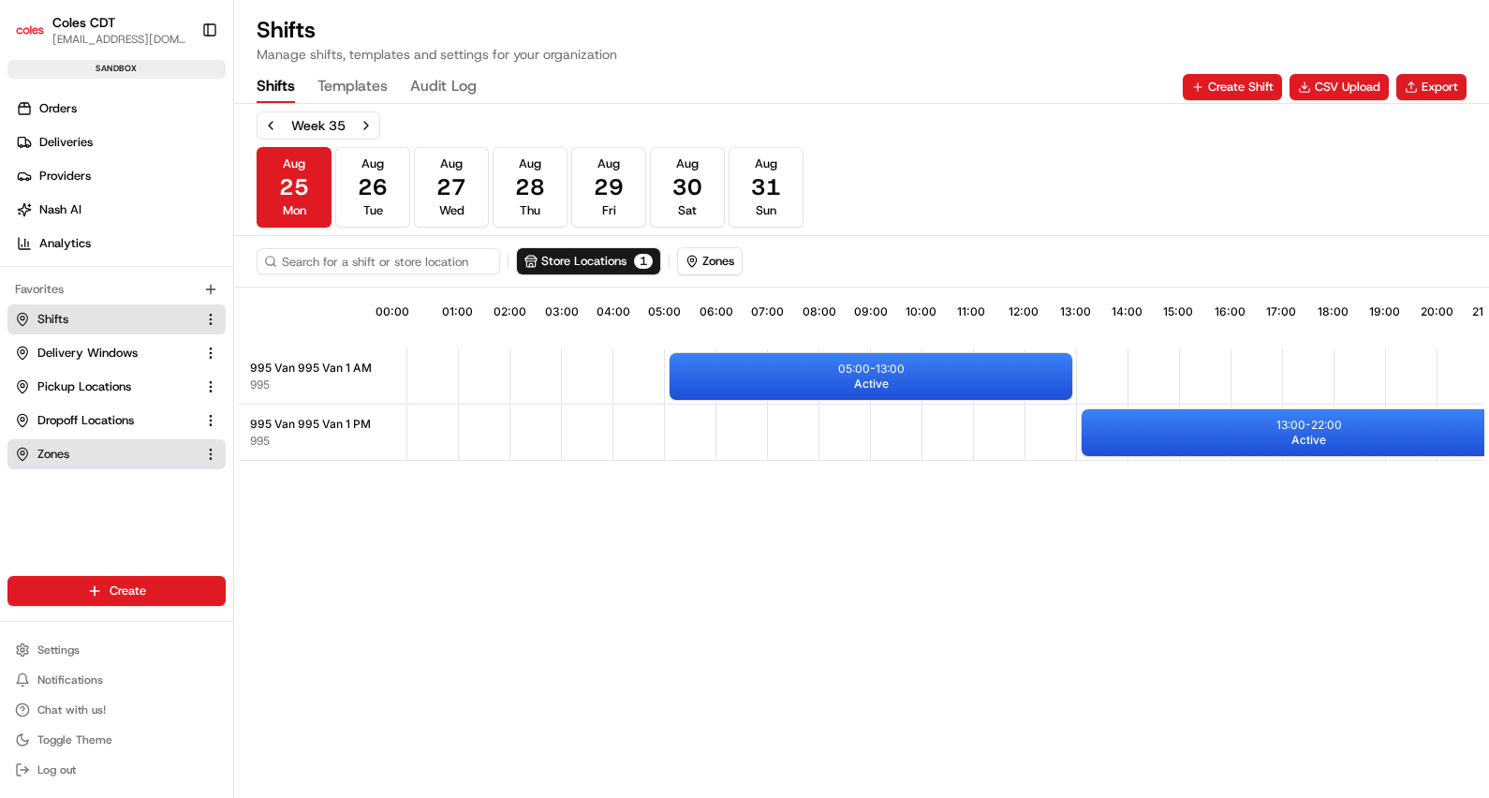
click at [112, 451] on link "Zones" at bounding box center [105, 454] width 181 height 17
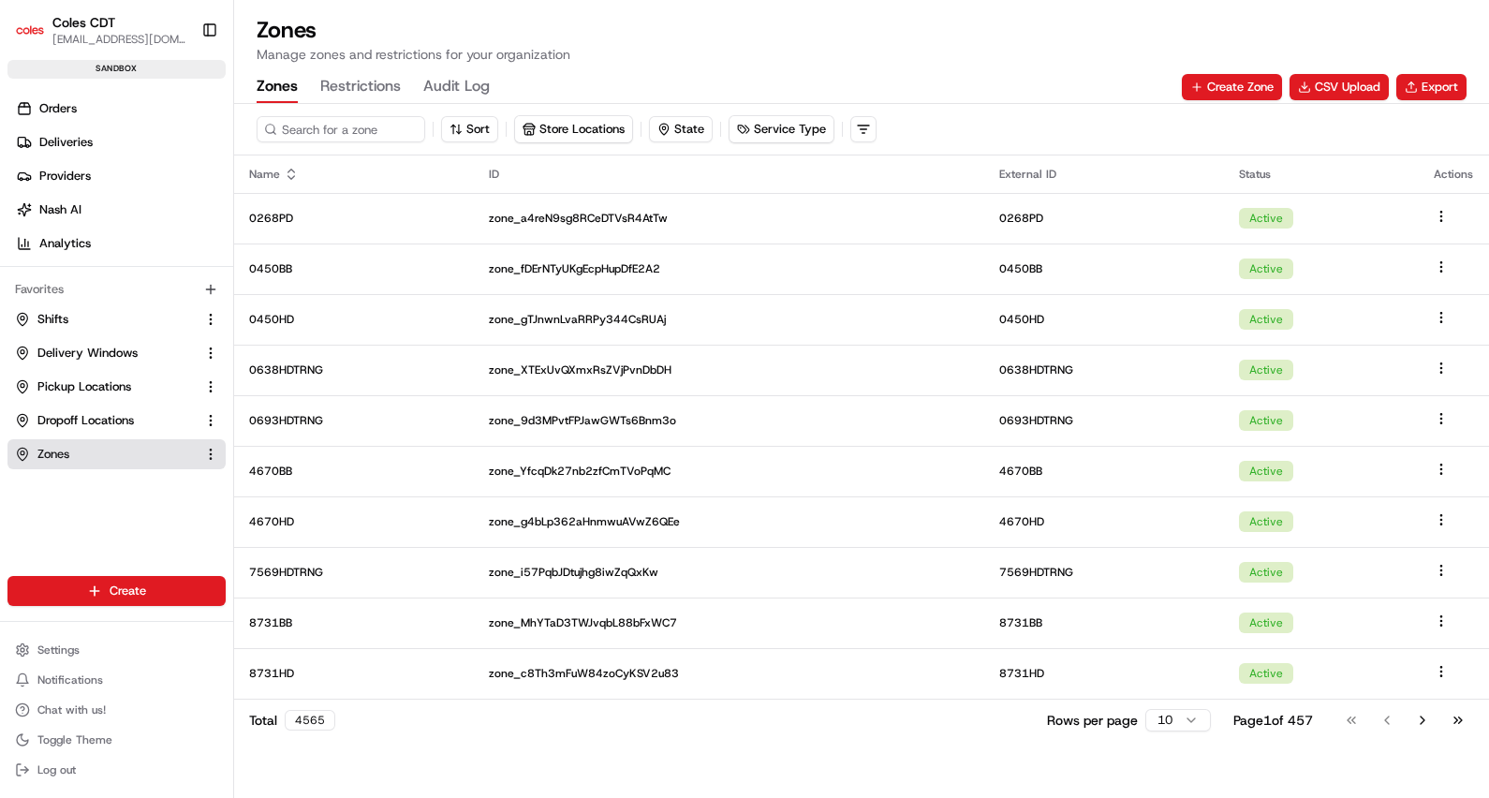
click at [580, 129] on button "Store Locations" at bounding box center [573, 129] width 117 height 26
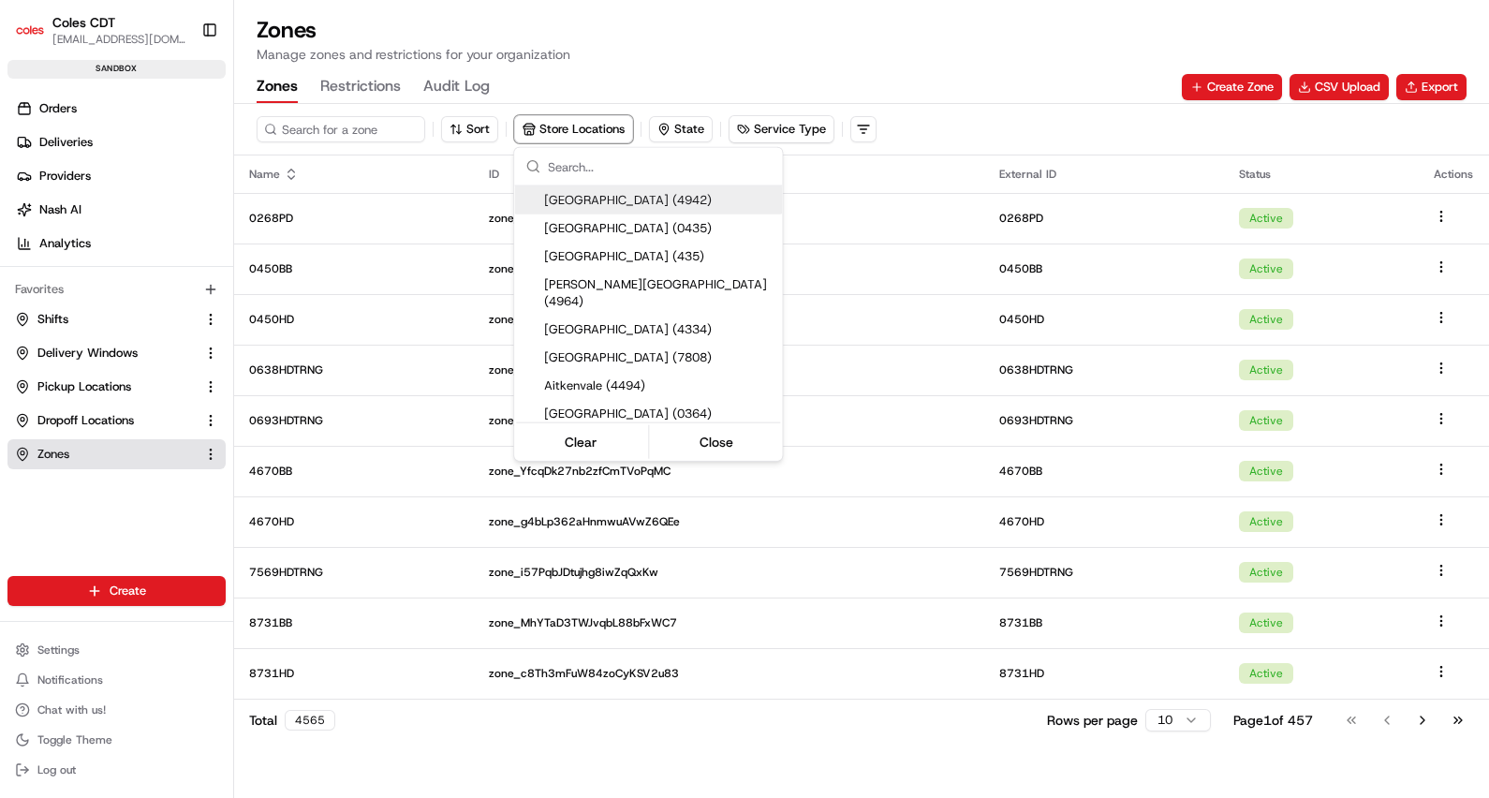
click at [613, 174] on input "text" at bounding box center [659, 166] width 223 height 37
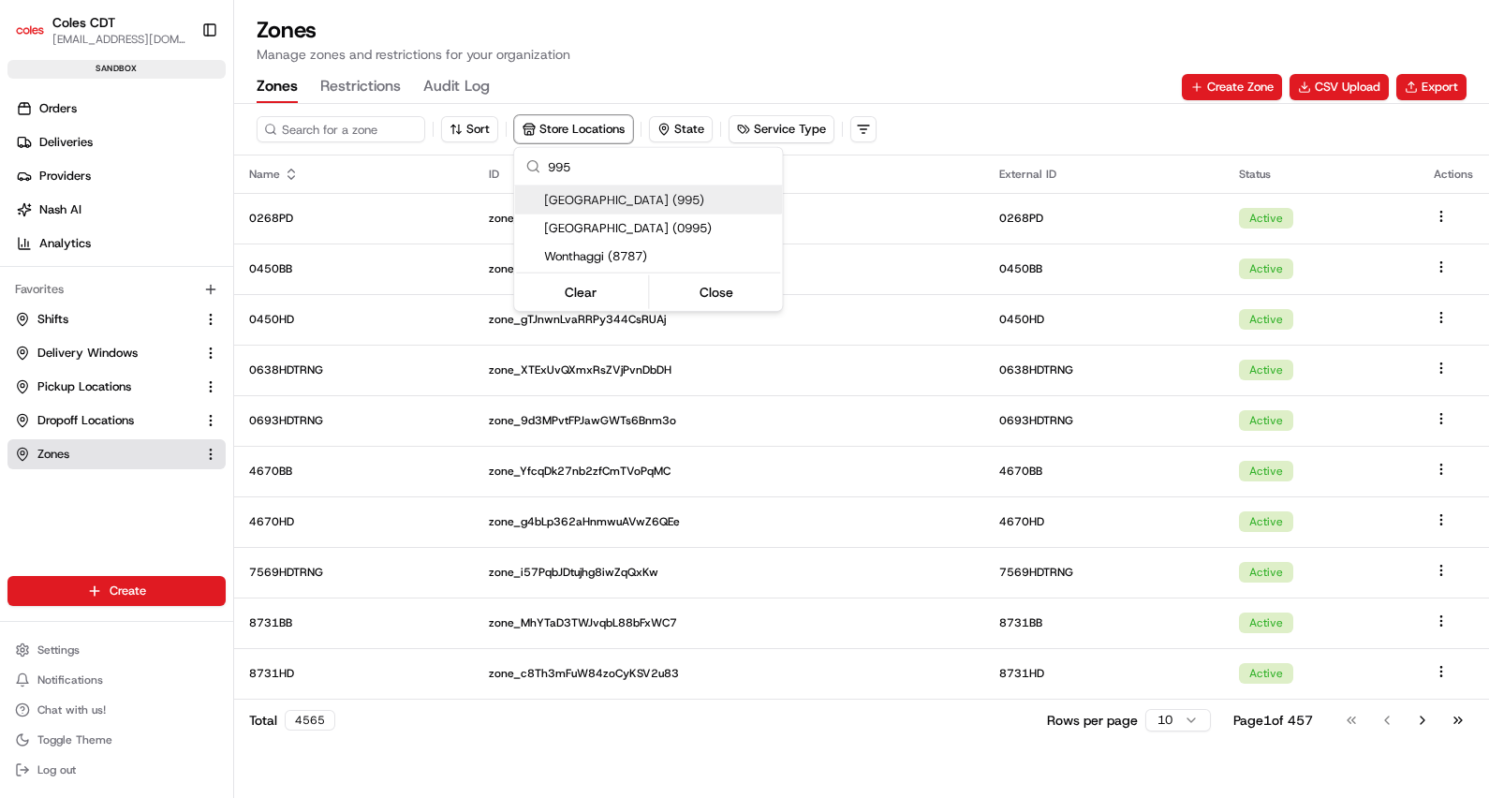
type input "995"
click at [655, 199] on span "Charlestown (995)" at bounding box center [659, 200] width 230 height 17
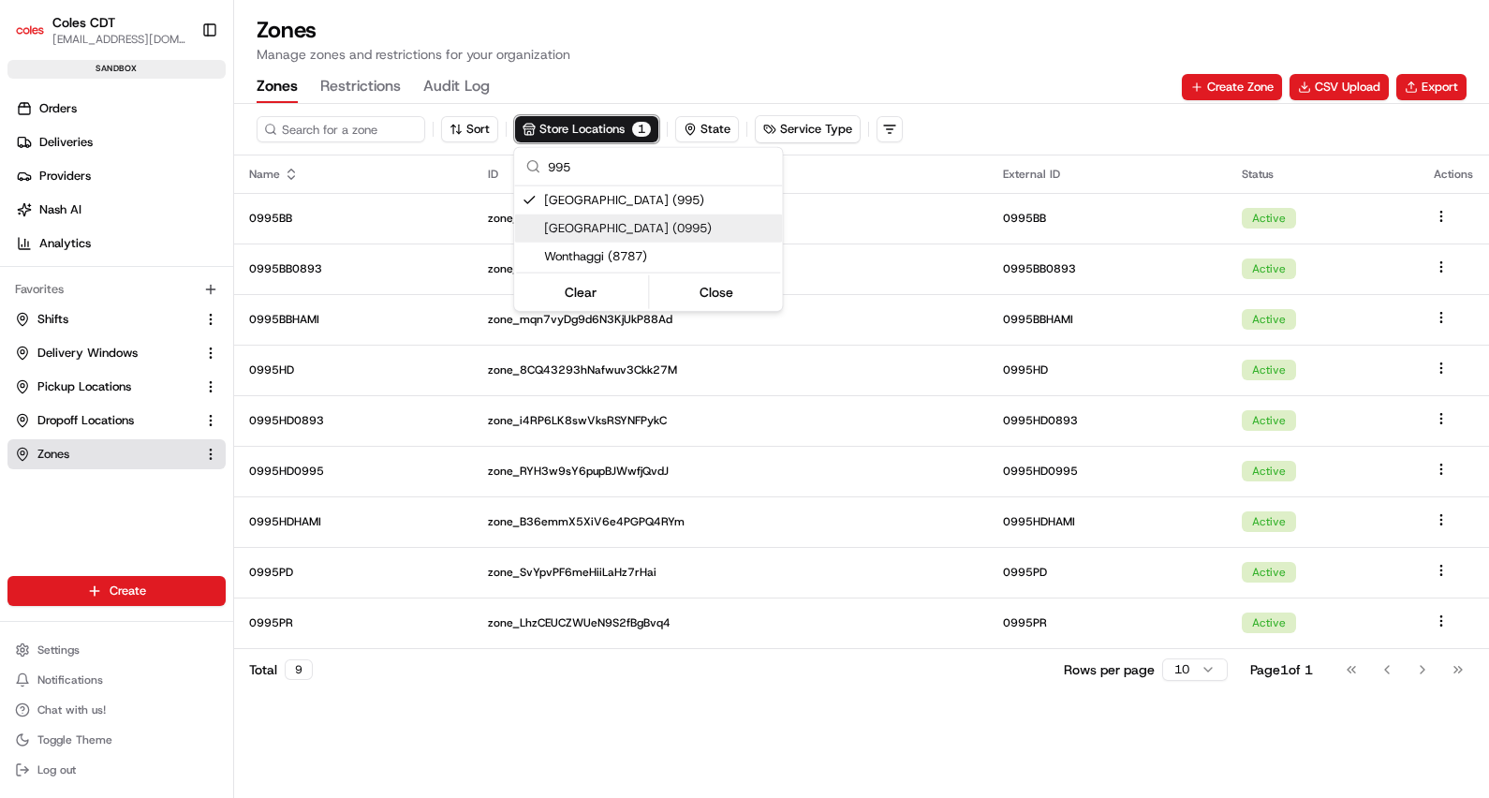
click at [479, 740] on html "Coles CDT arun.viswanathan@coles.com.au Toggle Sidebar sandbox Orders Deliverie…" at bounding box center [744, 399] width 1489 height 798
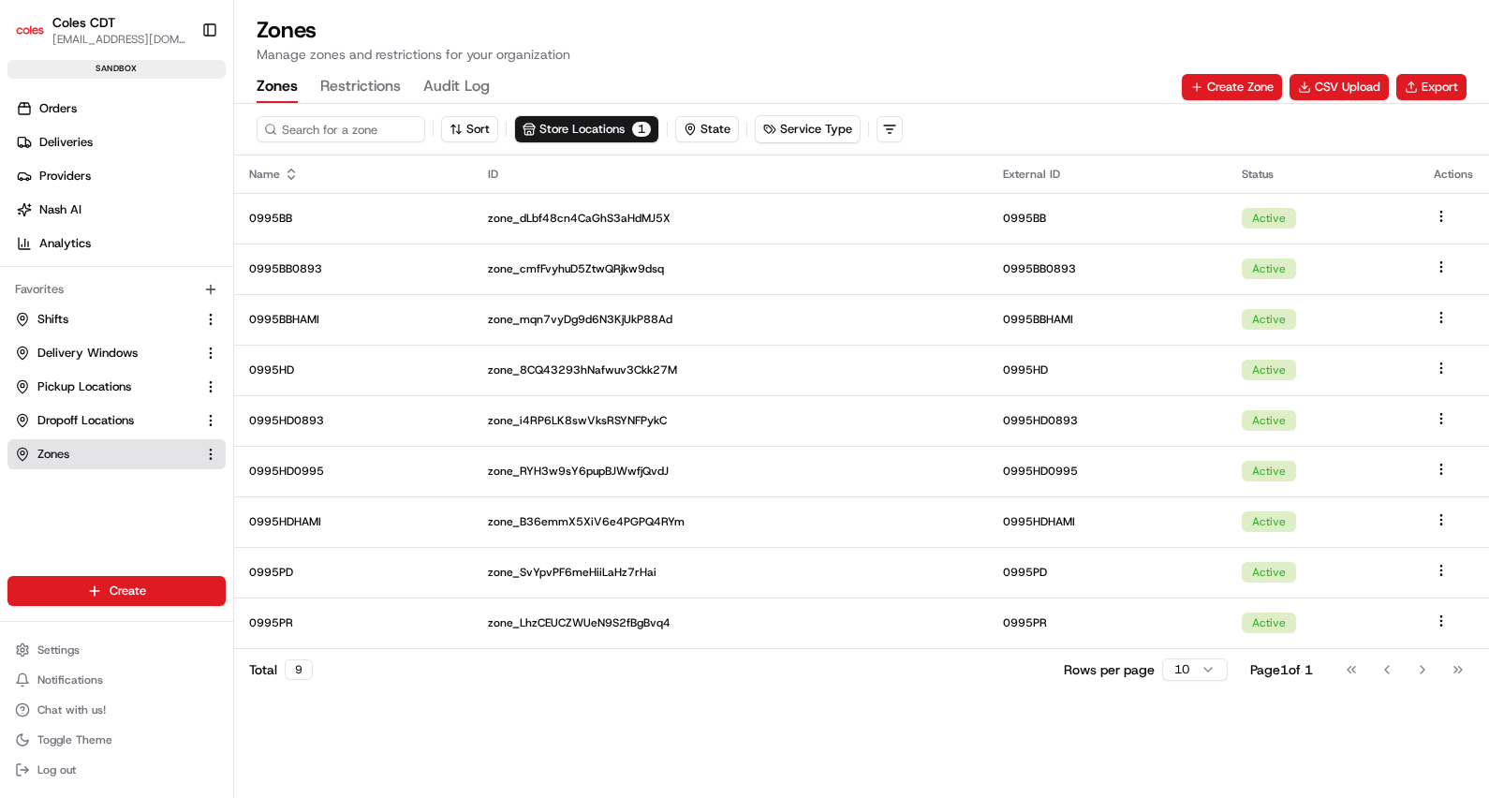
click at [327, 729] on div "Sort Store Locations 1 State Service Type Name ID External ID Status Actions 09…" at bounding box center [861, 451] width 1255 height 694
click at [658, 771] on div "Sort Store Locations 1 State Service Type Name ID External ID Status Actions 09…" at bounding box center [861, 451] width 1255 height 694
click at [133, 318] on link "Shifts" at bounding box center [105, 319] width 181 height 17
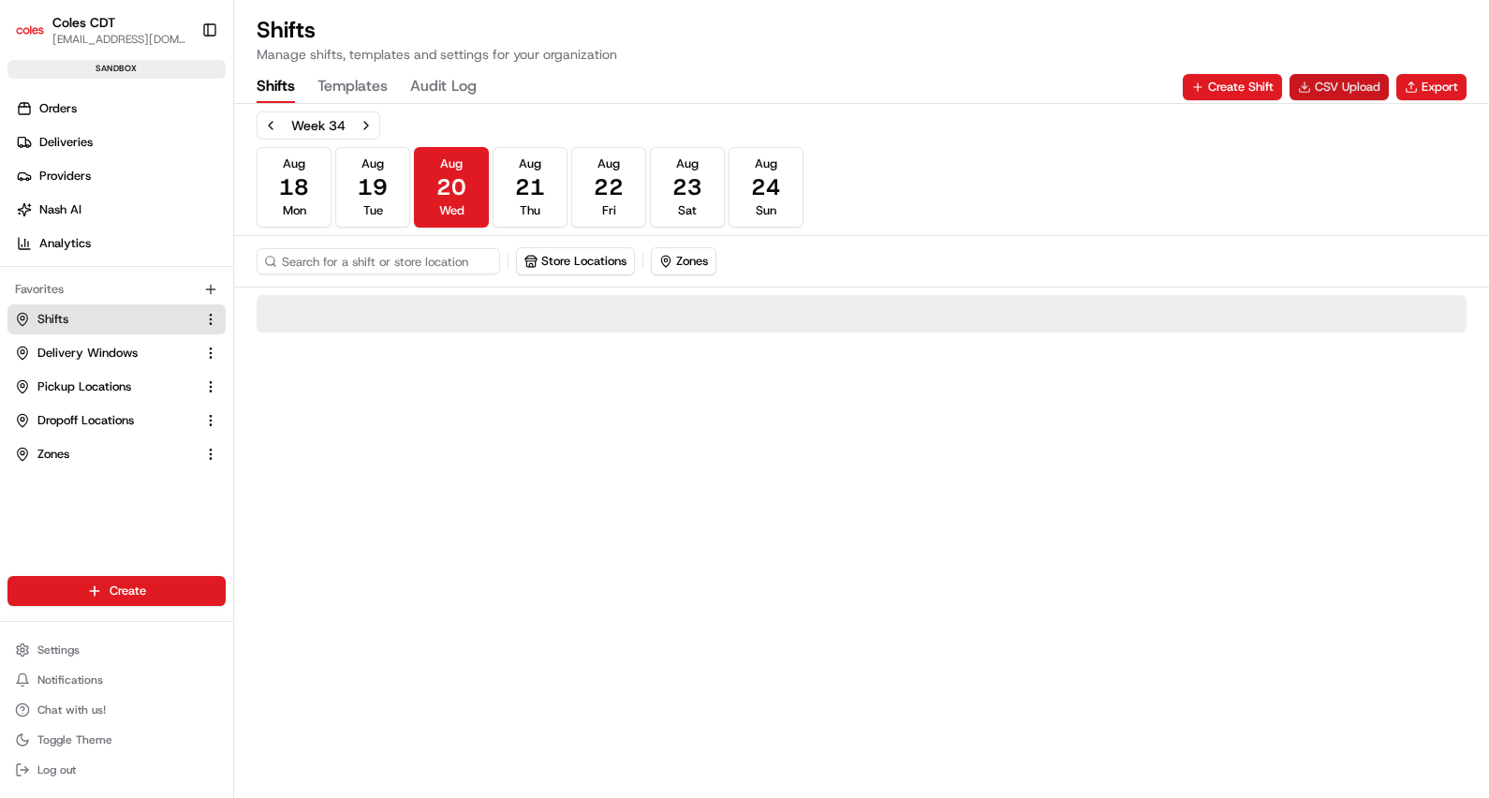
click at [1326, 83] on button "CSV Upload" at bounding box center [1339, 87] width 99 height 26
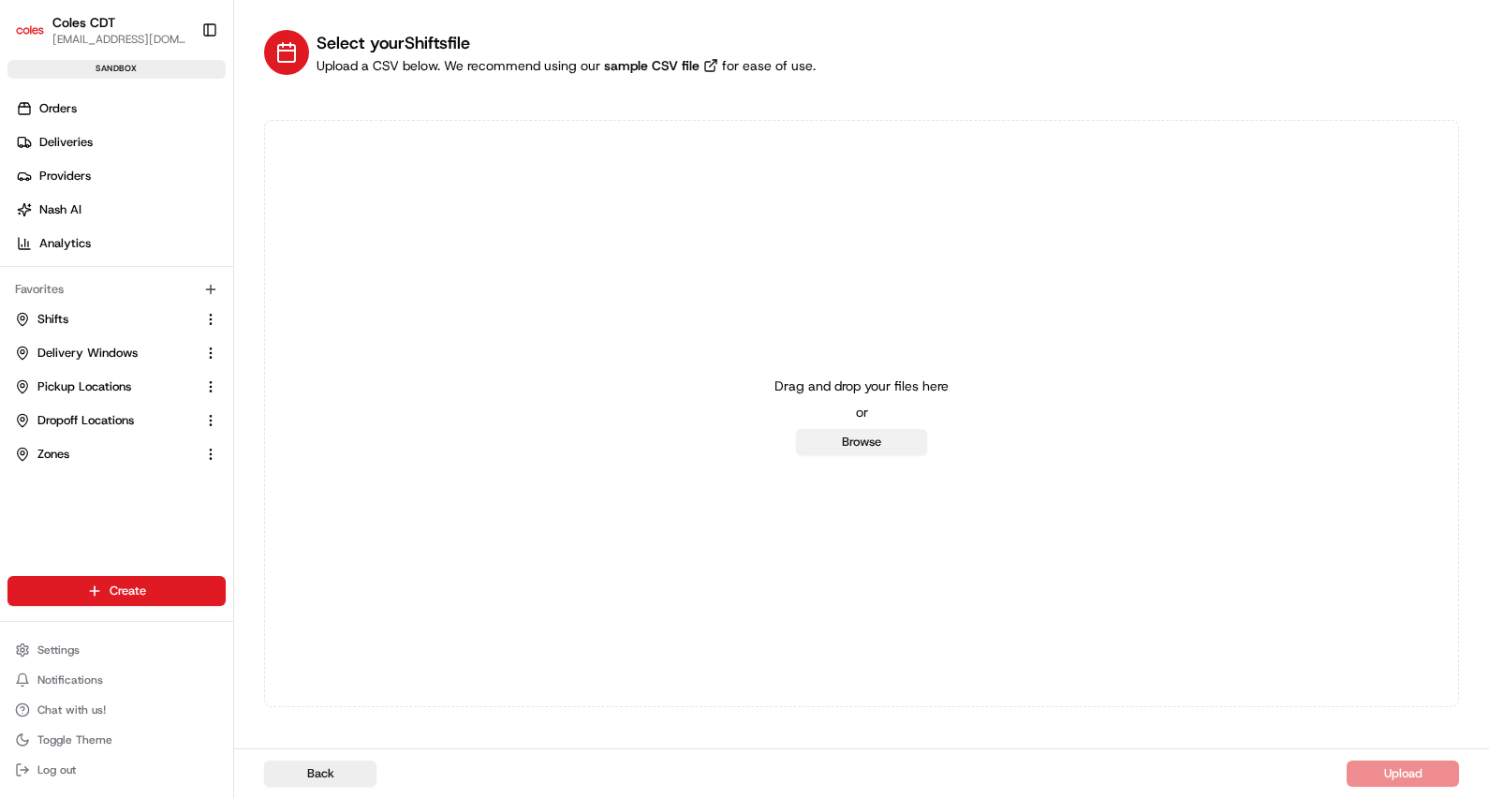
click at [851, 435] on button "Browse" at bounding box center [861, 442] width 131 height 26
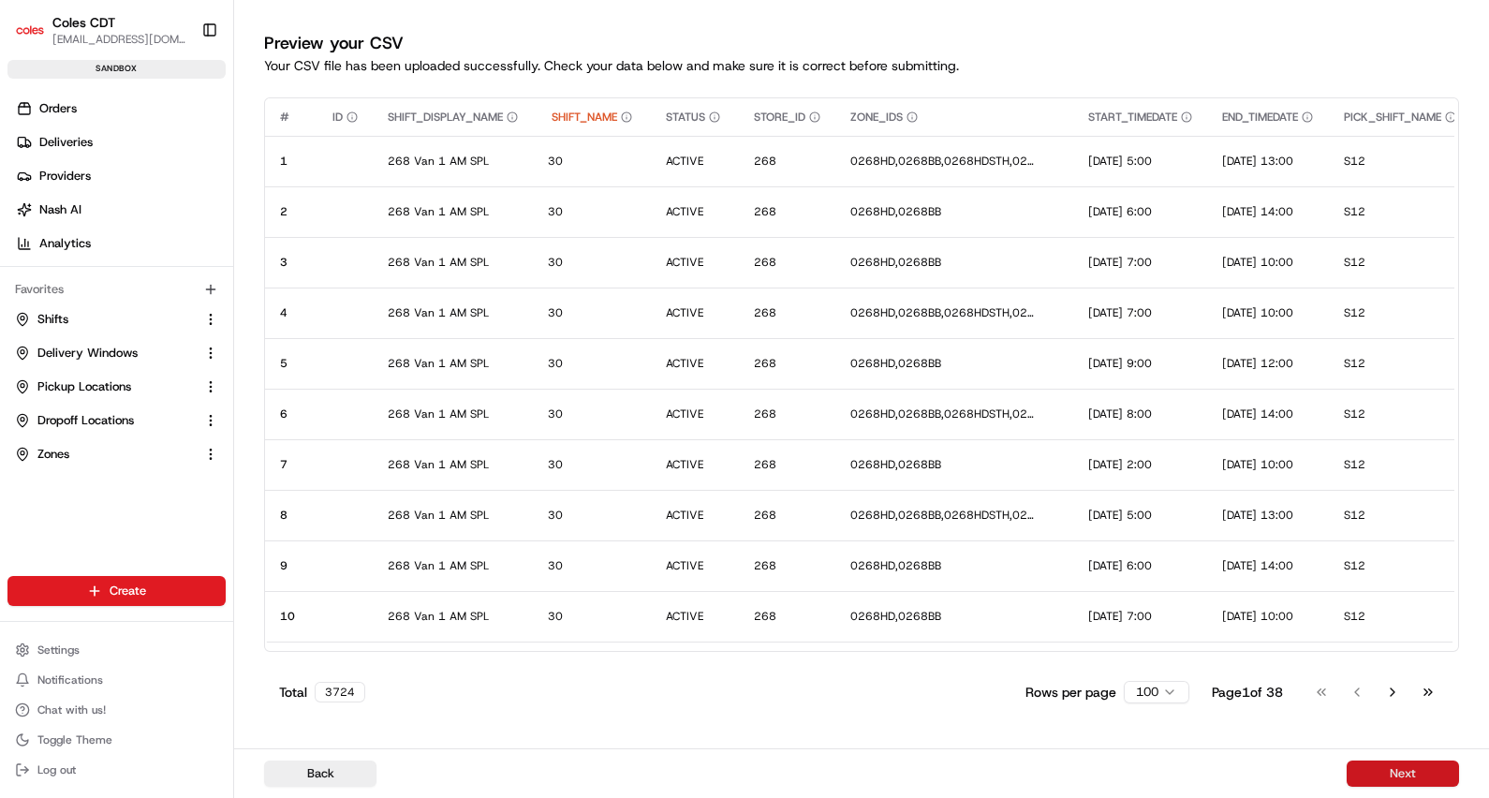
click at [1391, 774] on button "Next" at bounding box center [1403, 773] width 112 height 26
